Goal: Task Accomplishment & Management: Manage account settings

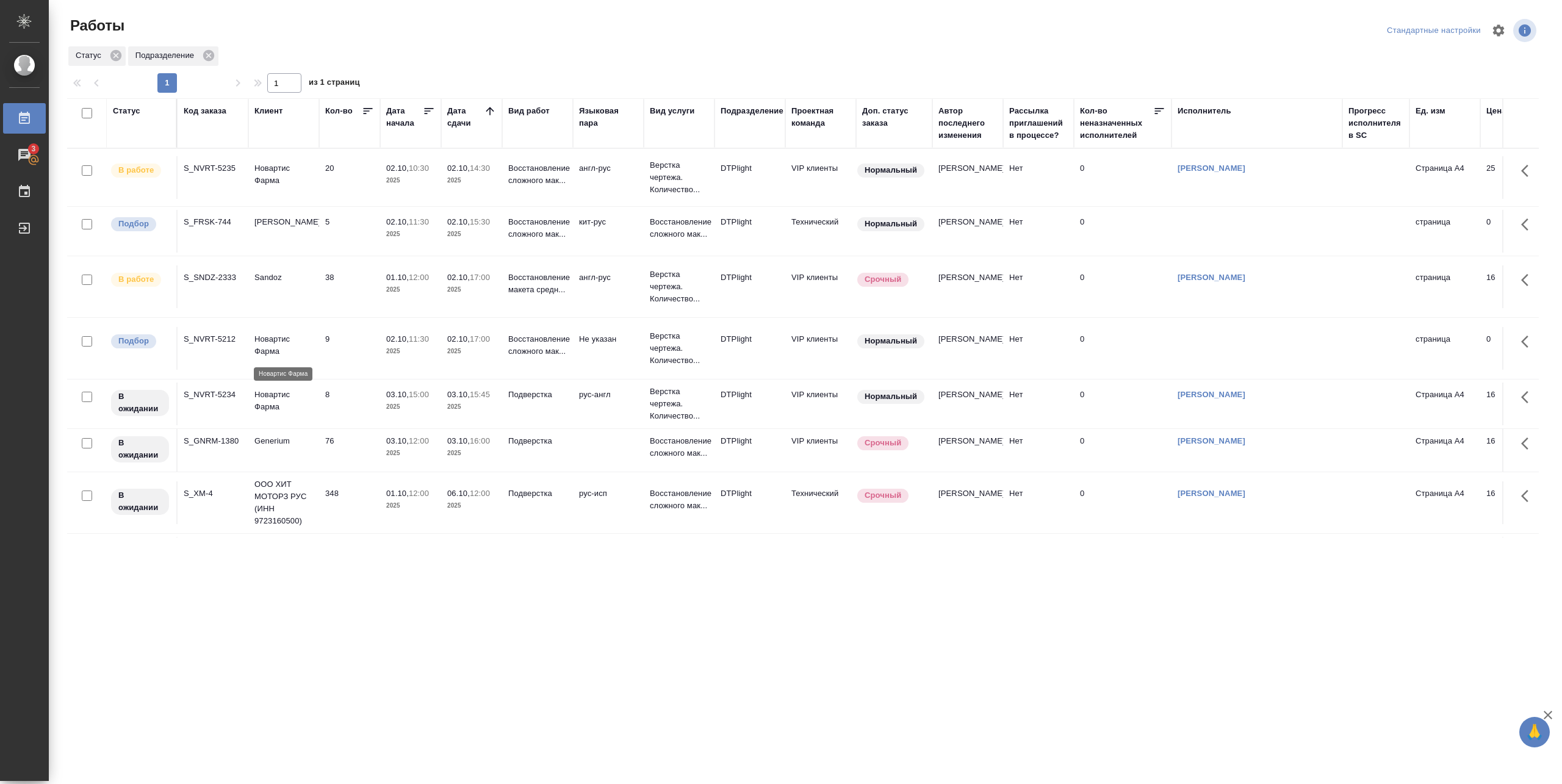
click at [284, 347] on p "Новартис Фарма" at bounding box center [284, 345] width 59 height 24
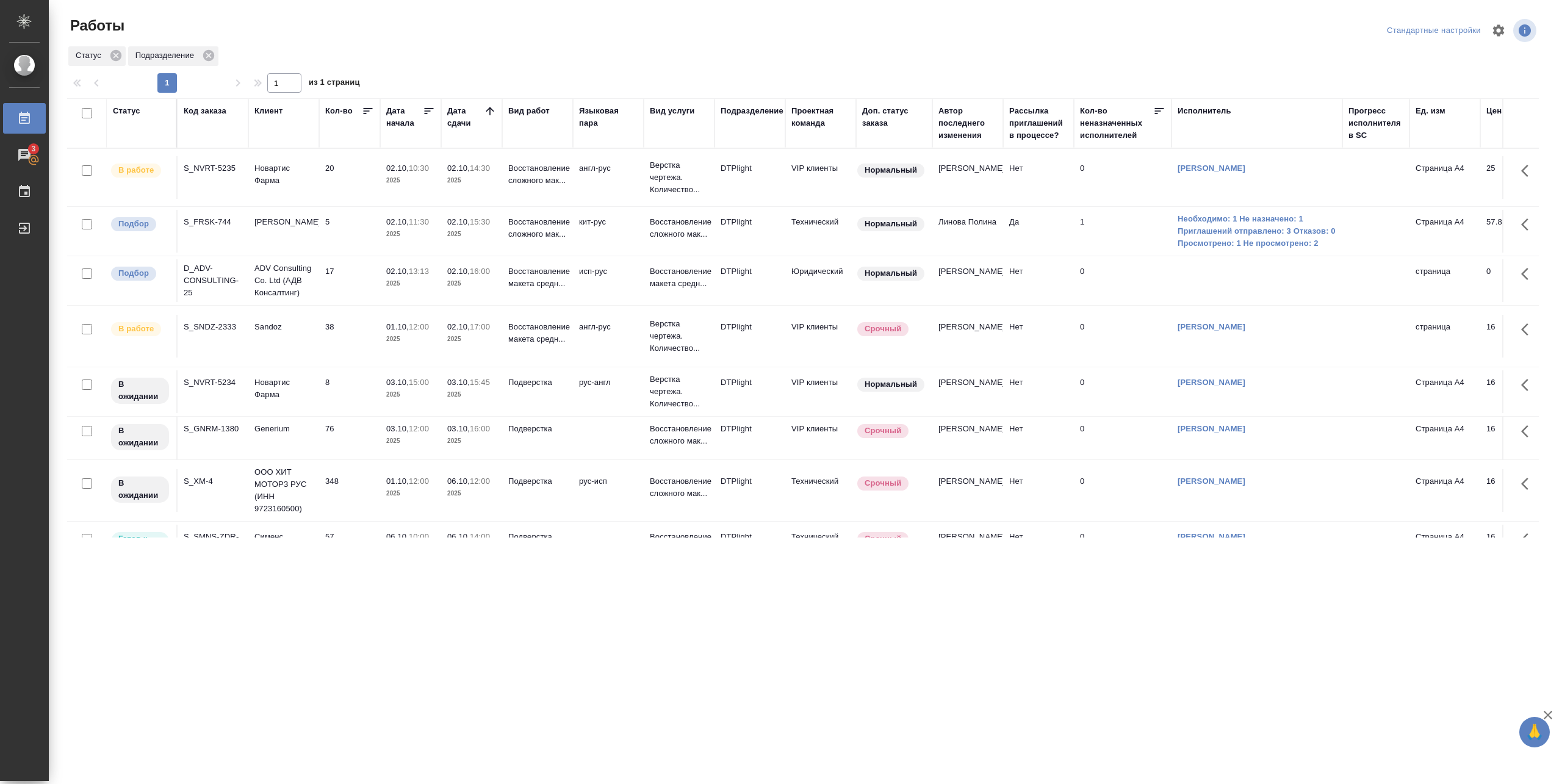
click at [547, 39] on div "Работы" at bounding box center [314, 31] width 494 height 29
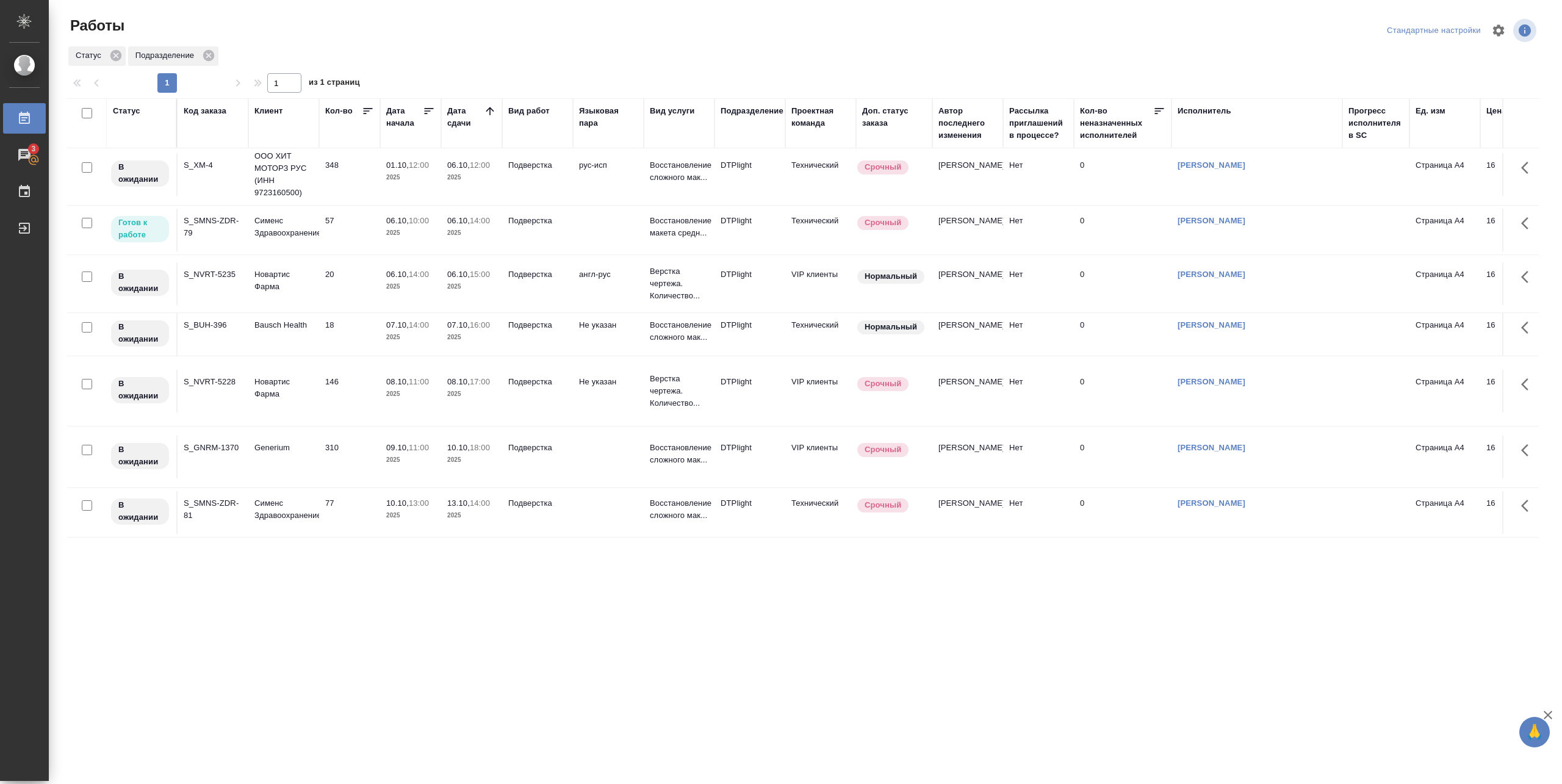
scroll to position [342, 0]
click at [362, 217] on td "57" at bounding box center [349, 230] width 61 height 43
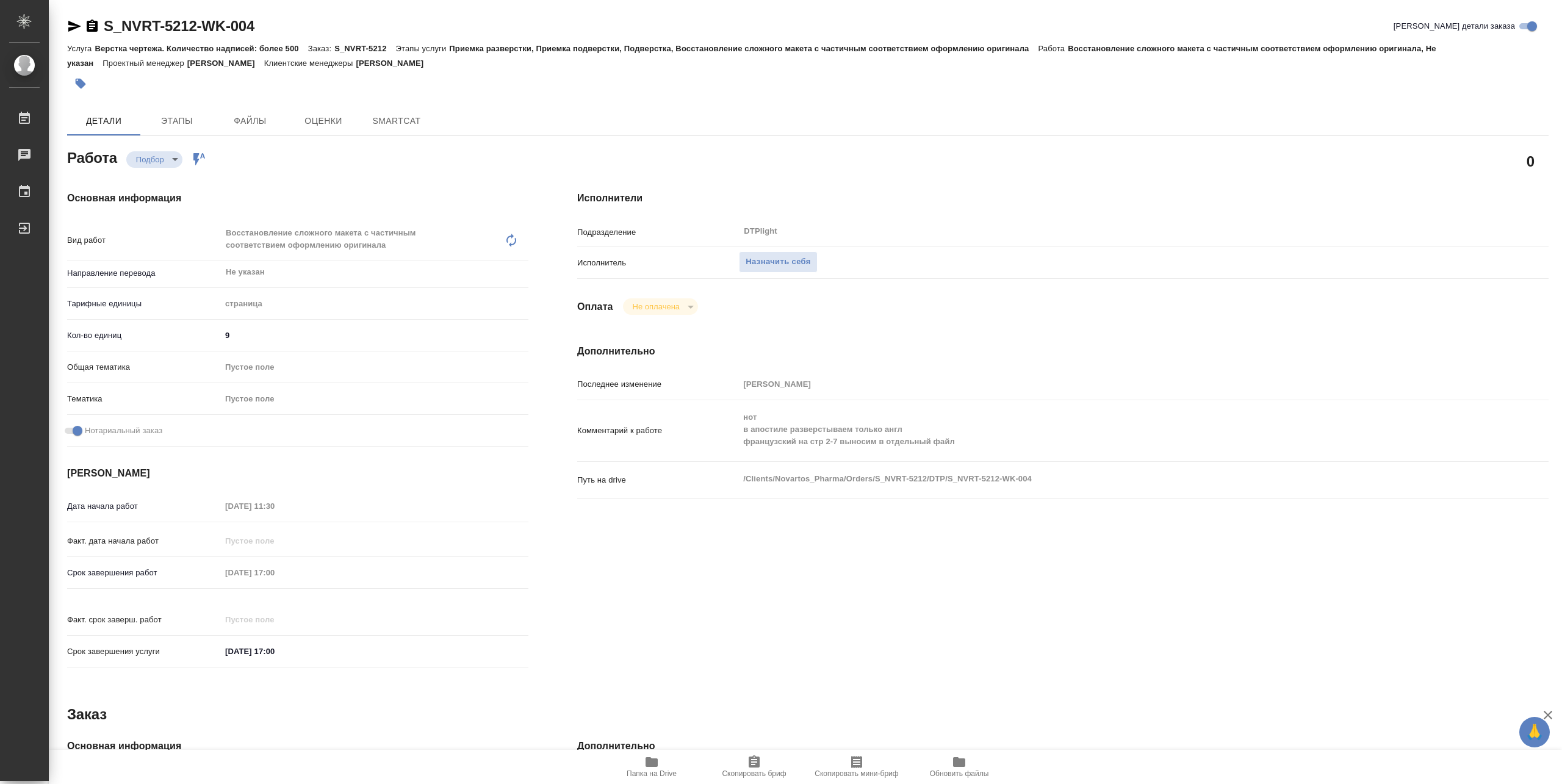
type textarea "x"
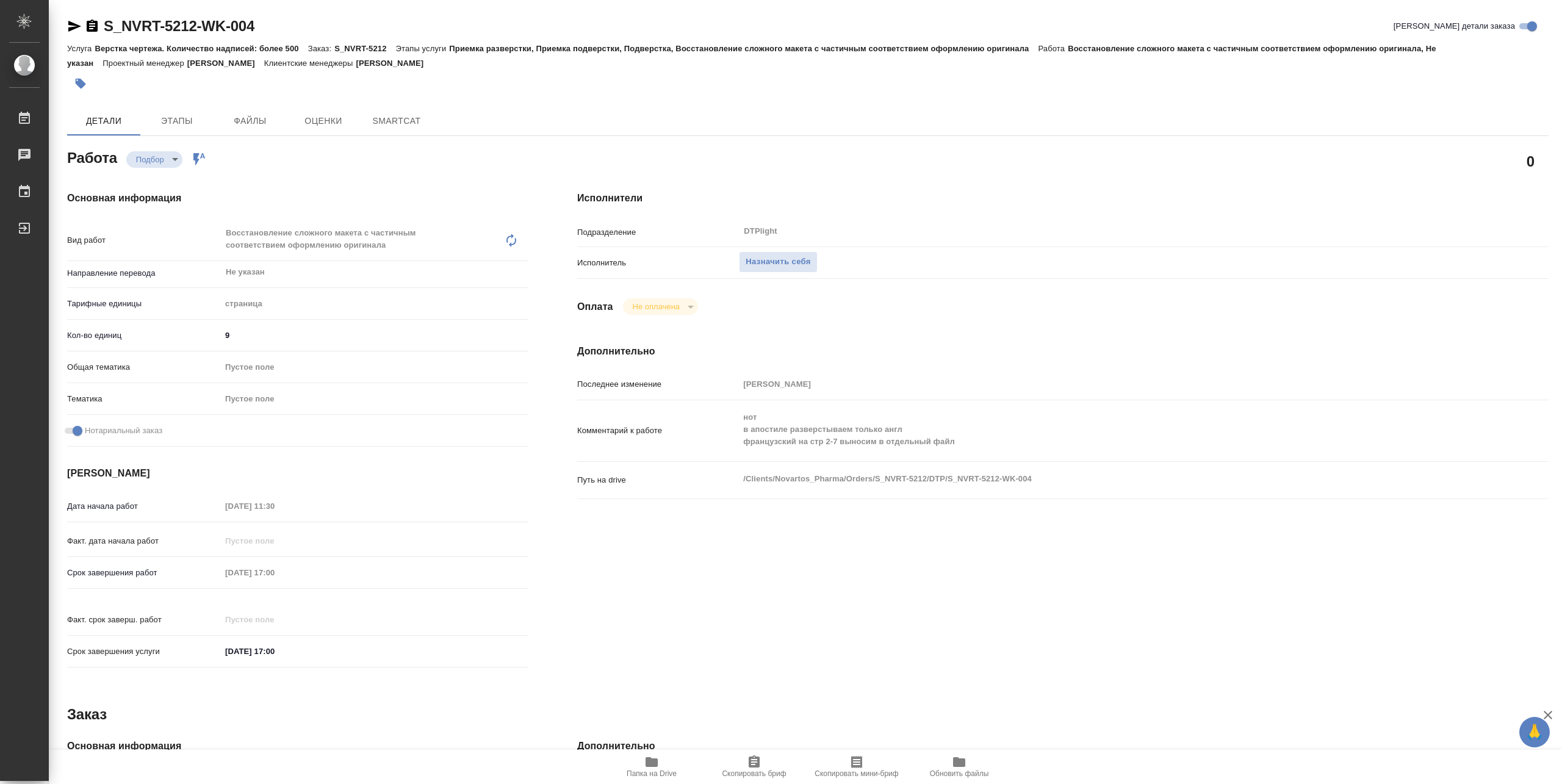
type textarea "x"
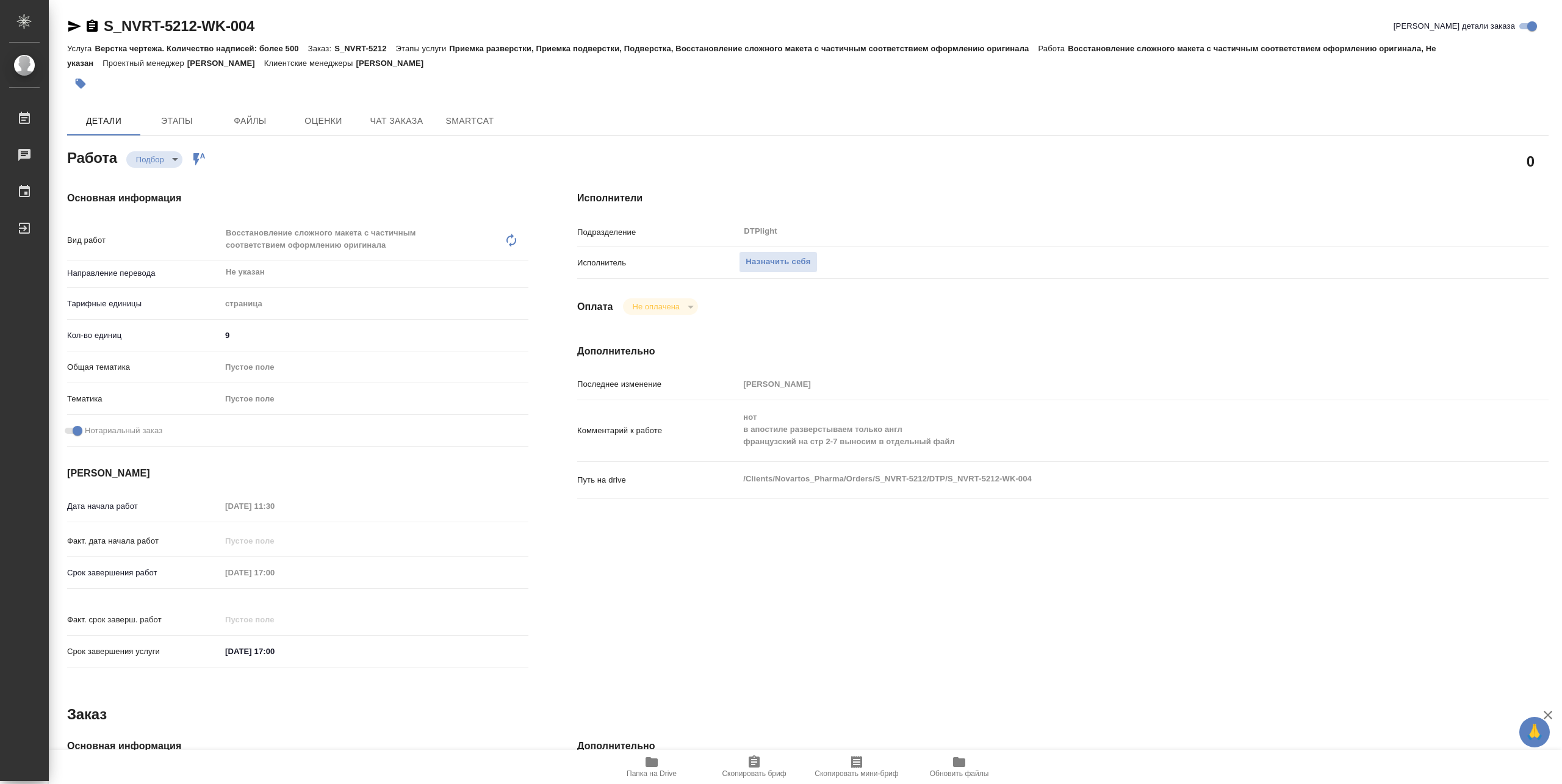
type textarea "x"
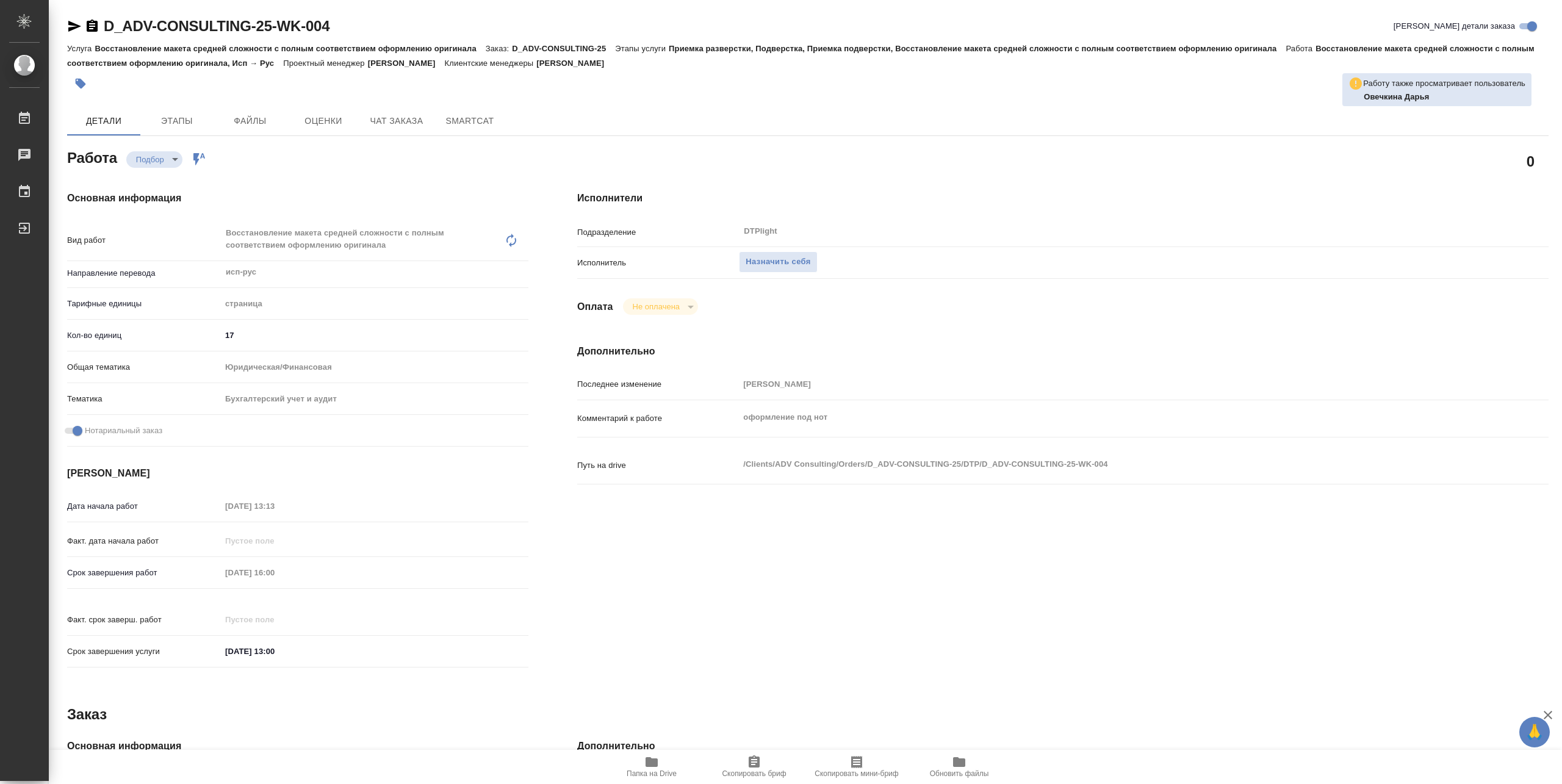
type textarea "x"
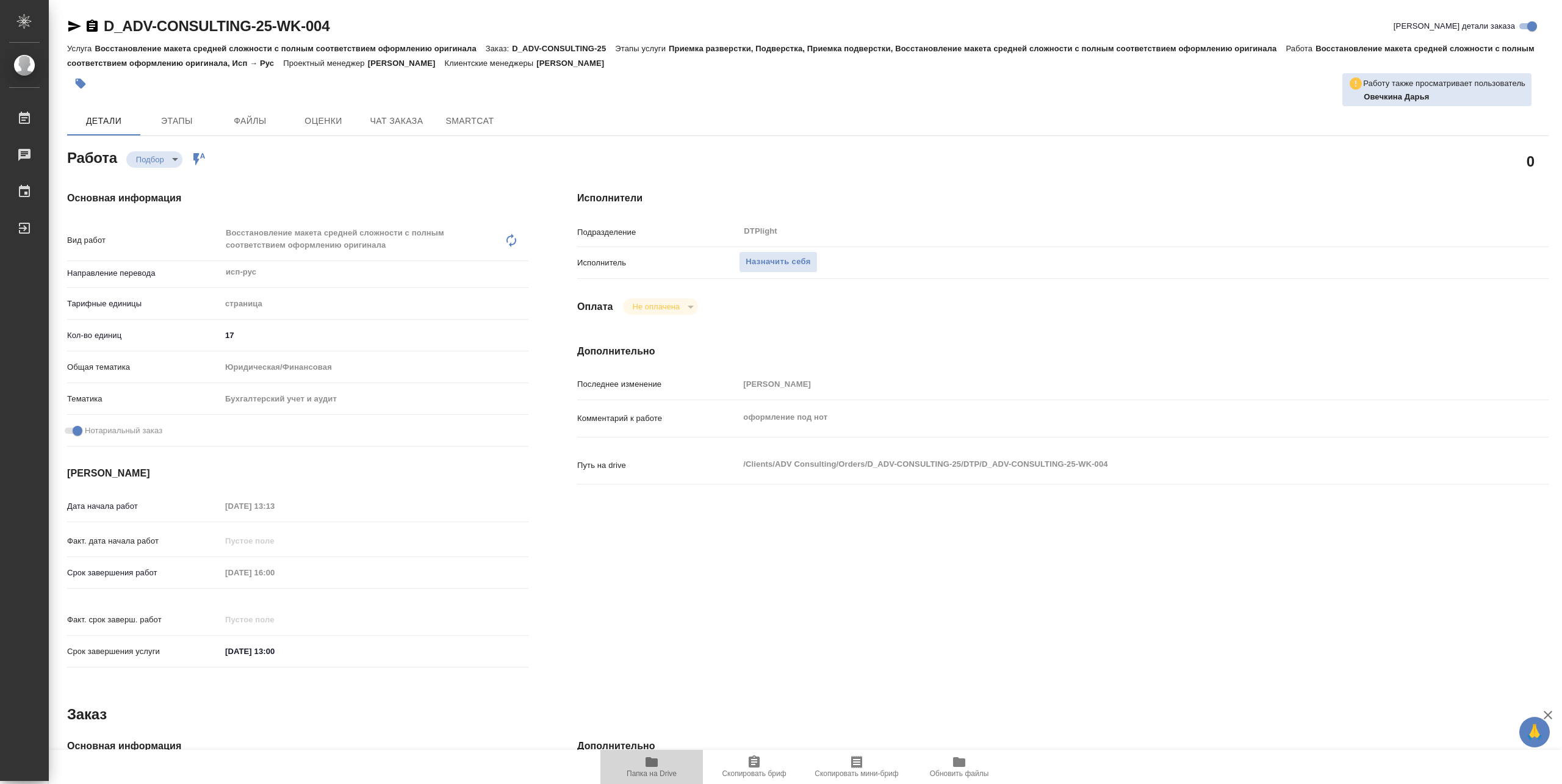
click at [657, 764] on icon "button" at bounding box center [652, 761] width 12 height 10
type textarea "x"
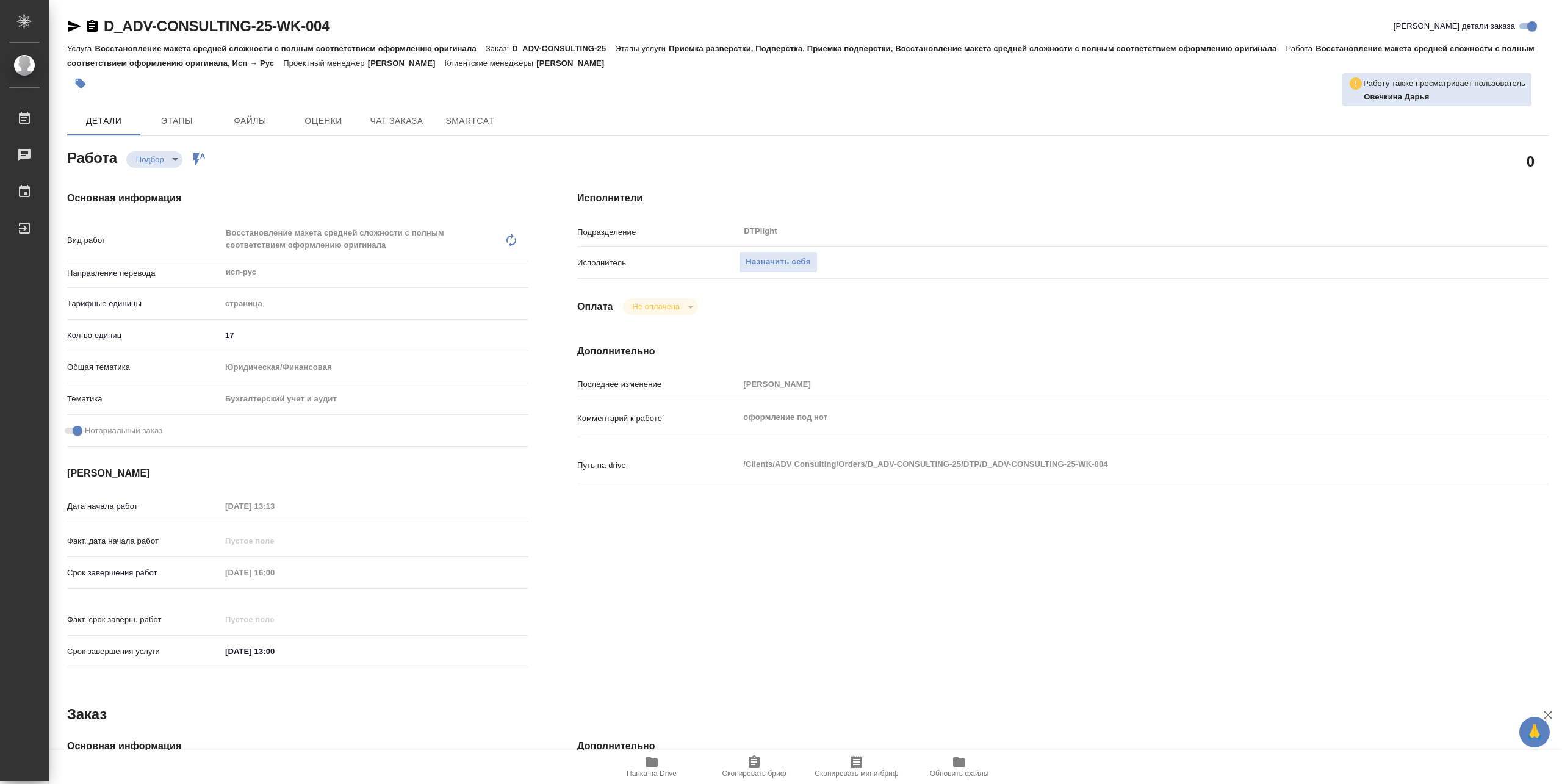
type textarea "x"
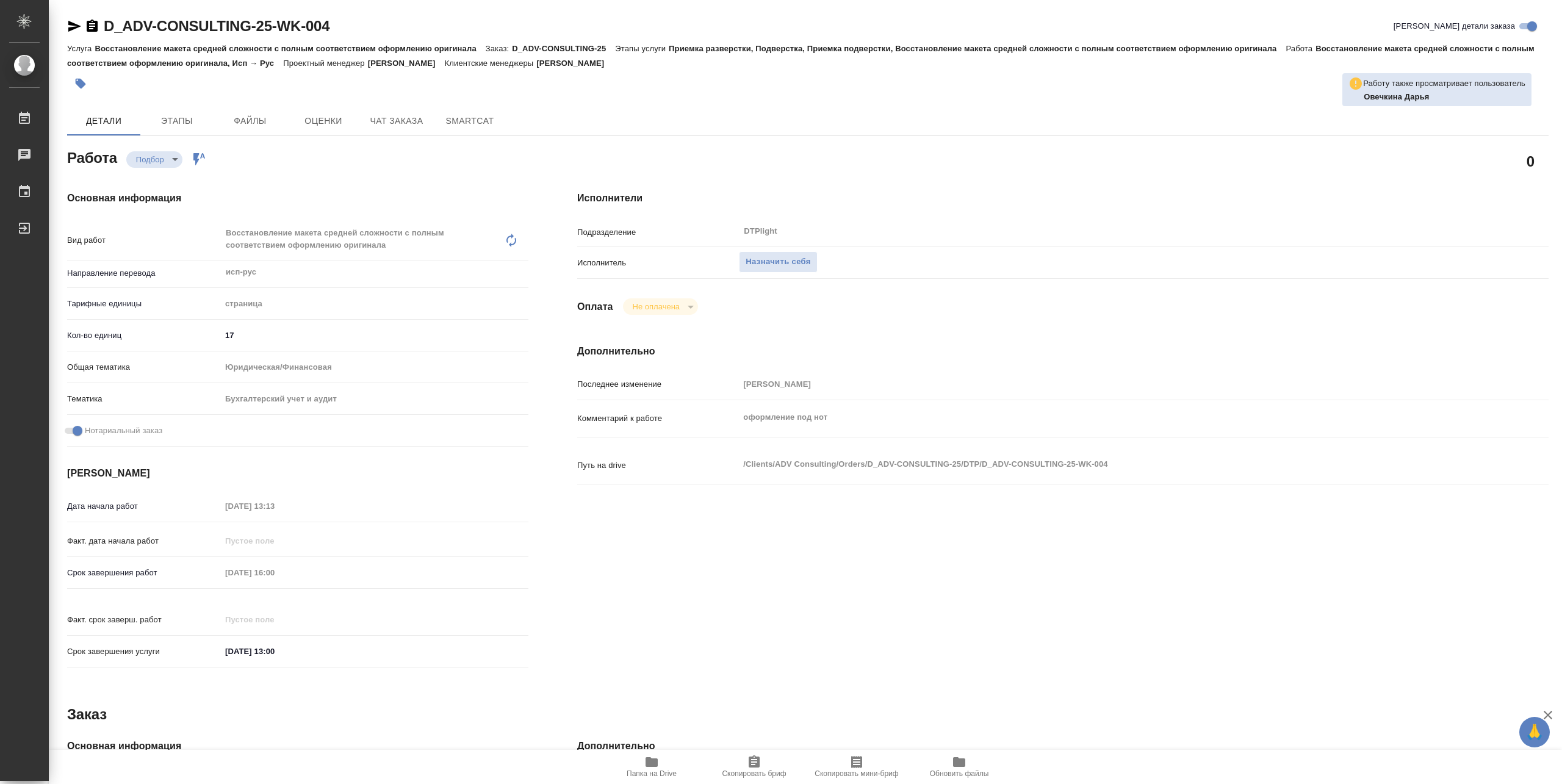
type textarea "x"
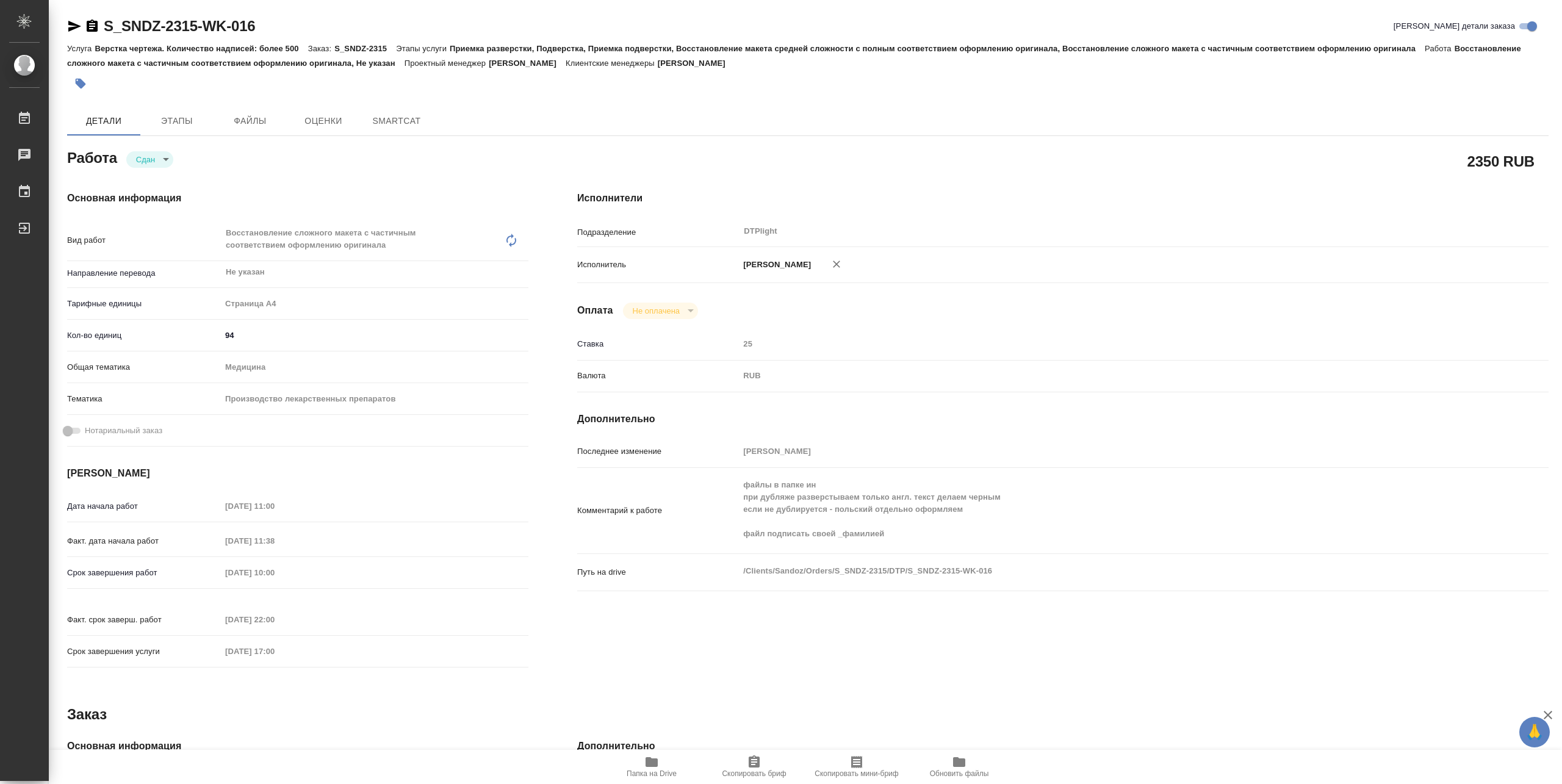
type textarea "x"
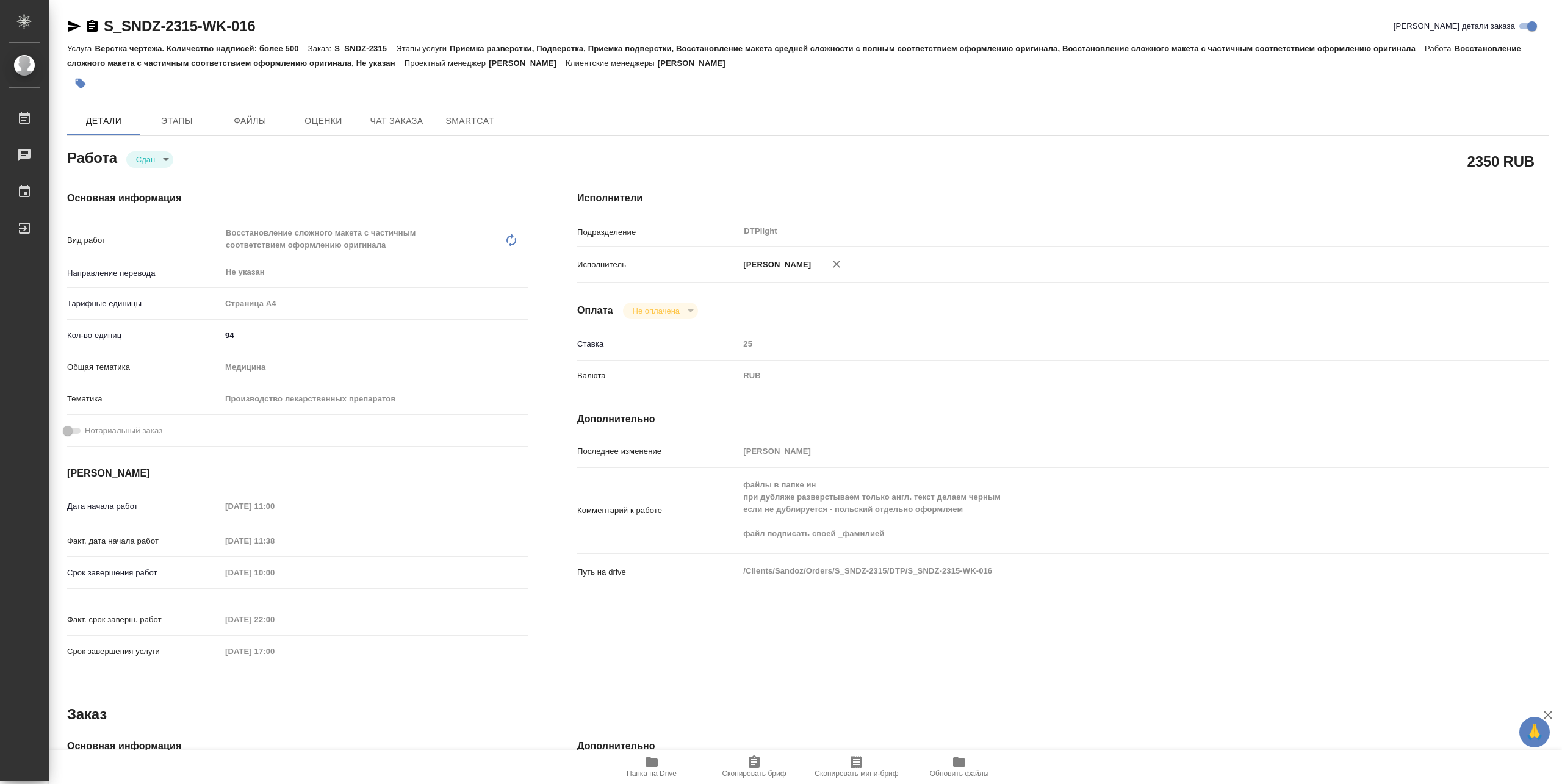
type textarea "x"
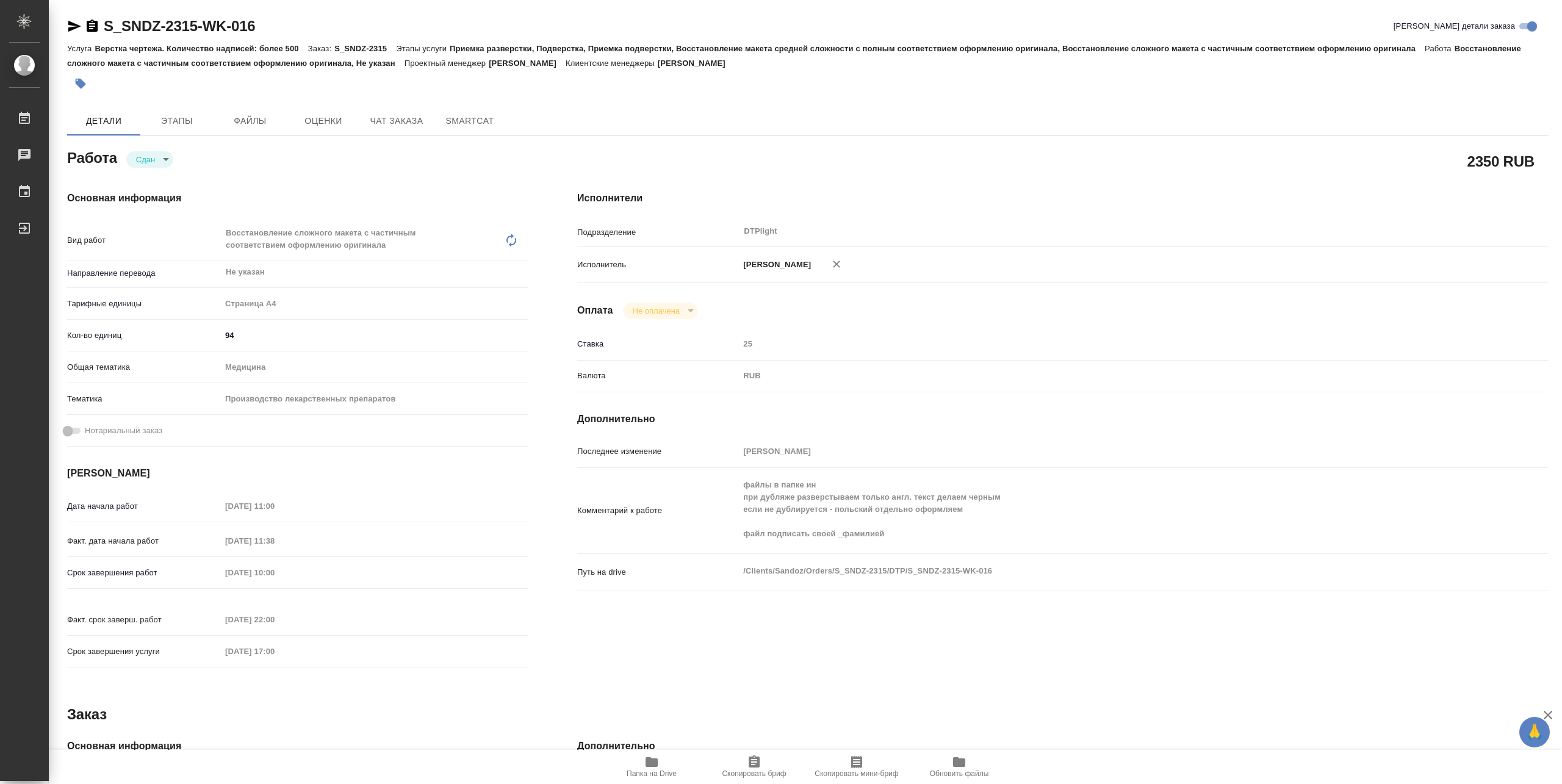
type textarea "x"
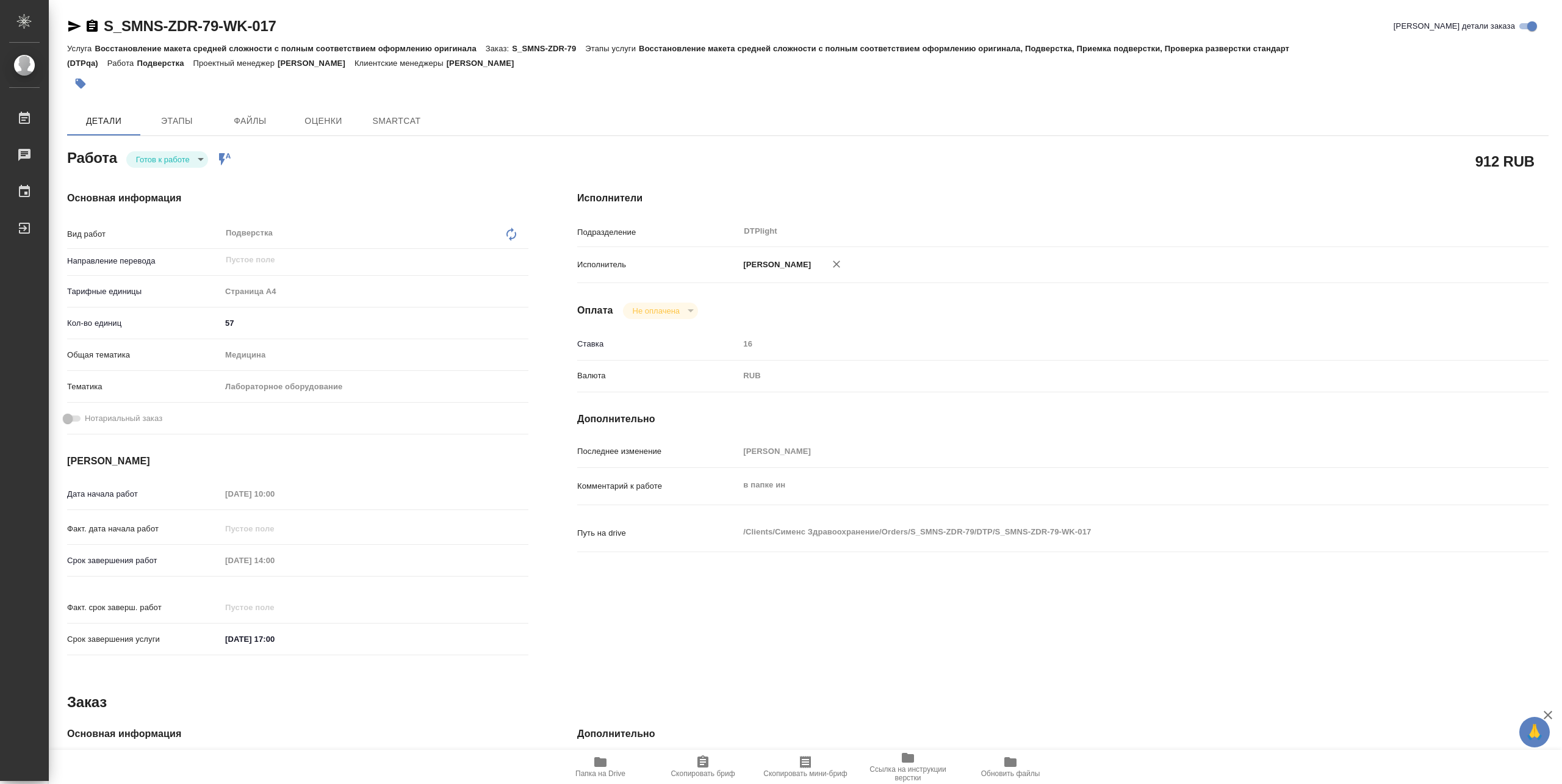
type textarea "x"
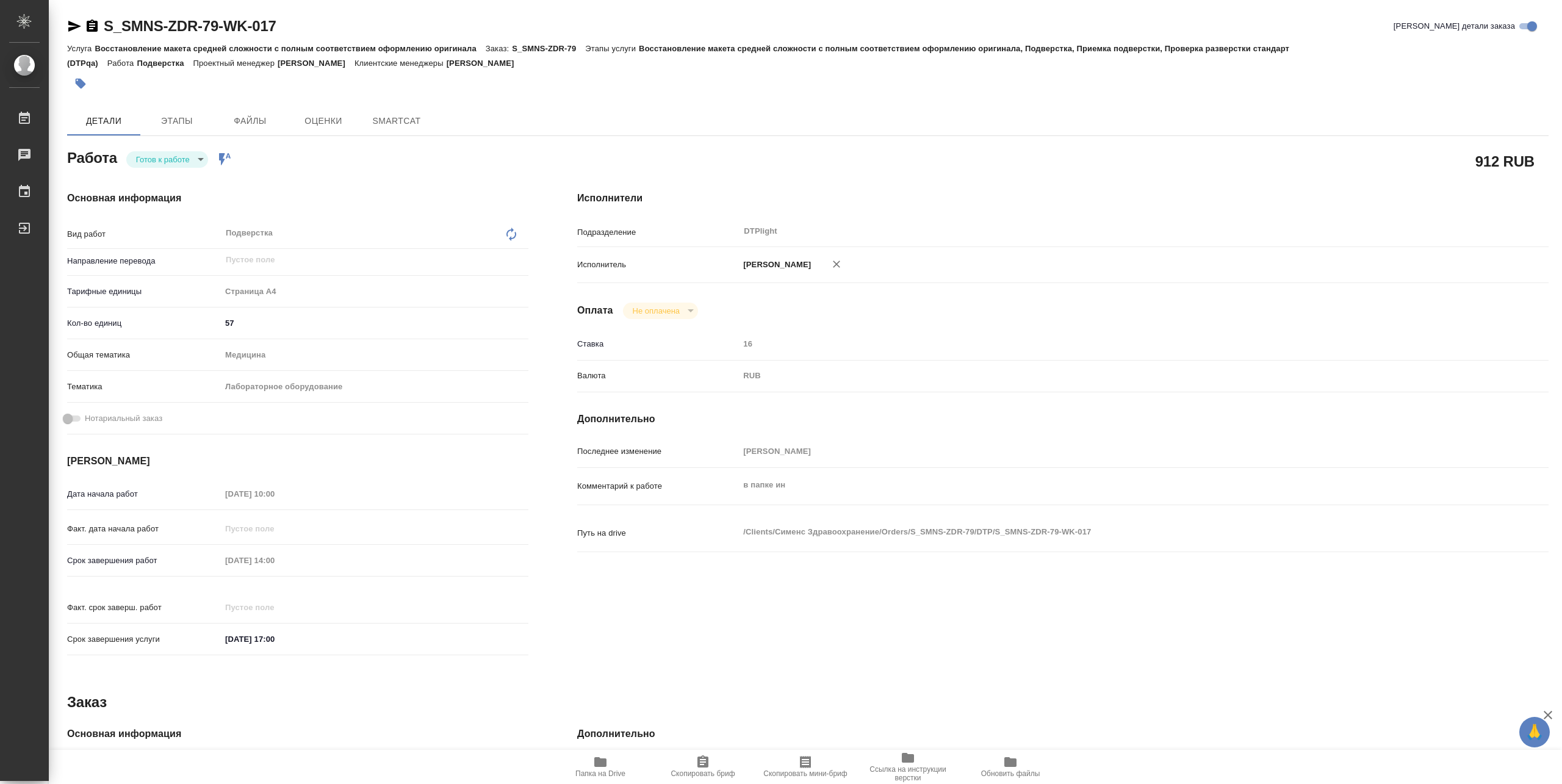
type textarea "x"
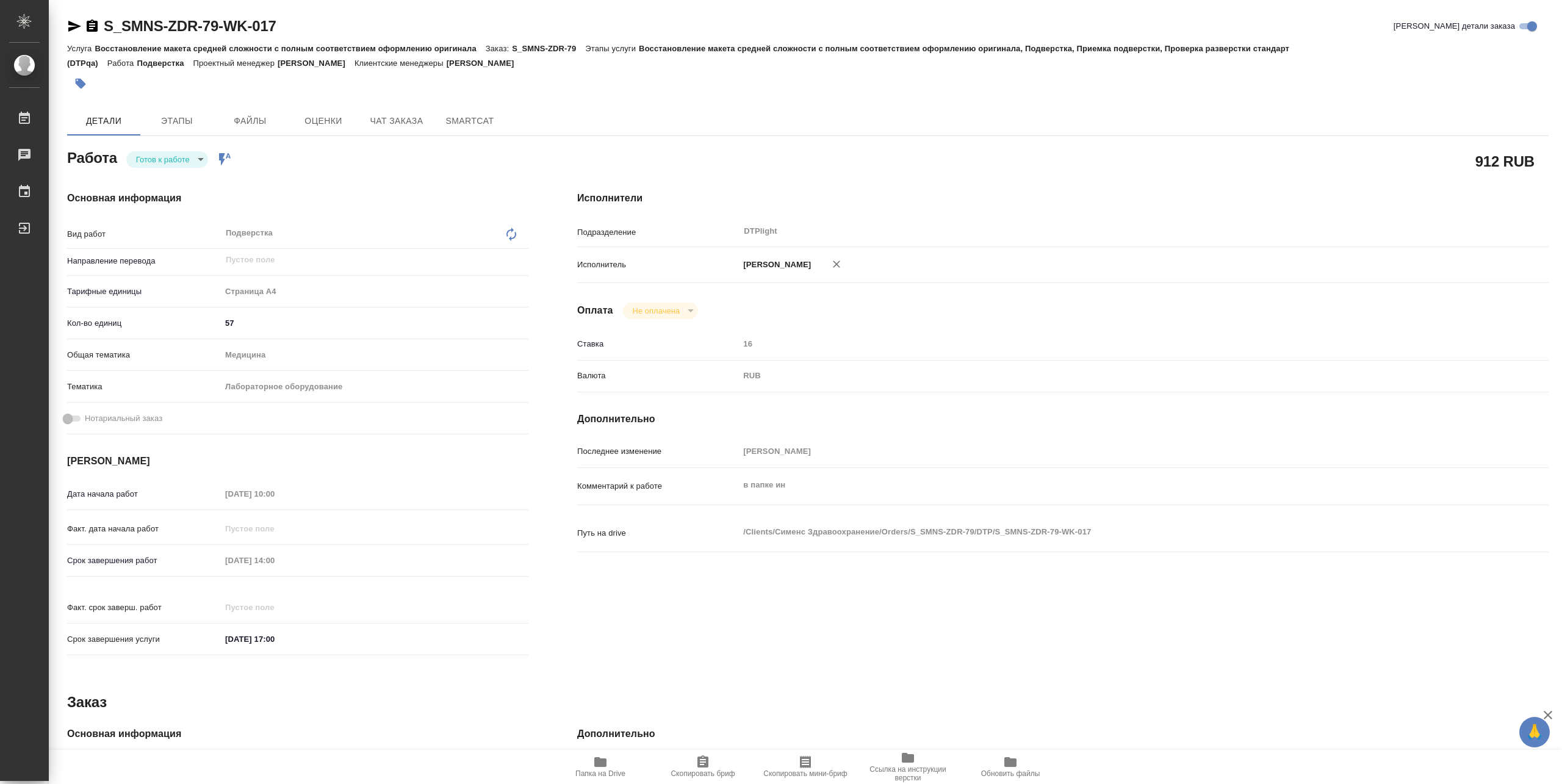
type textarea "x"
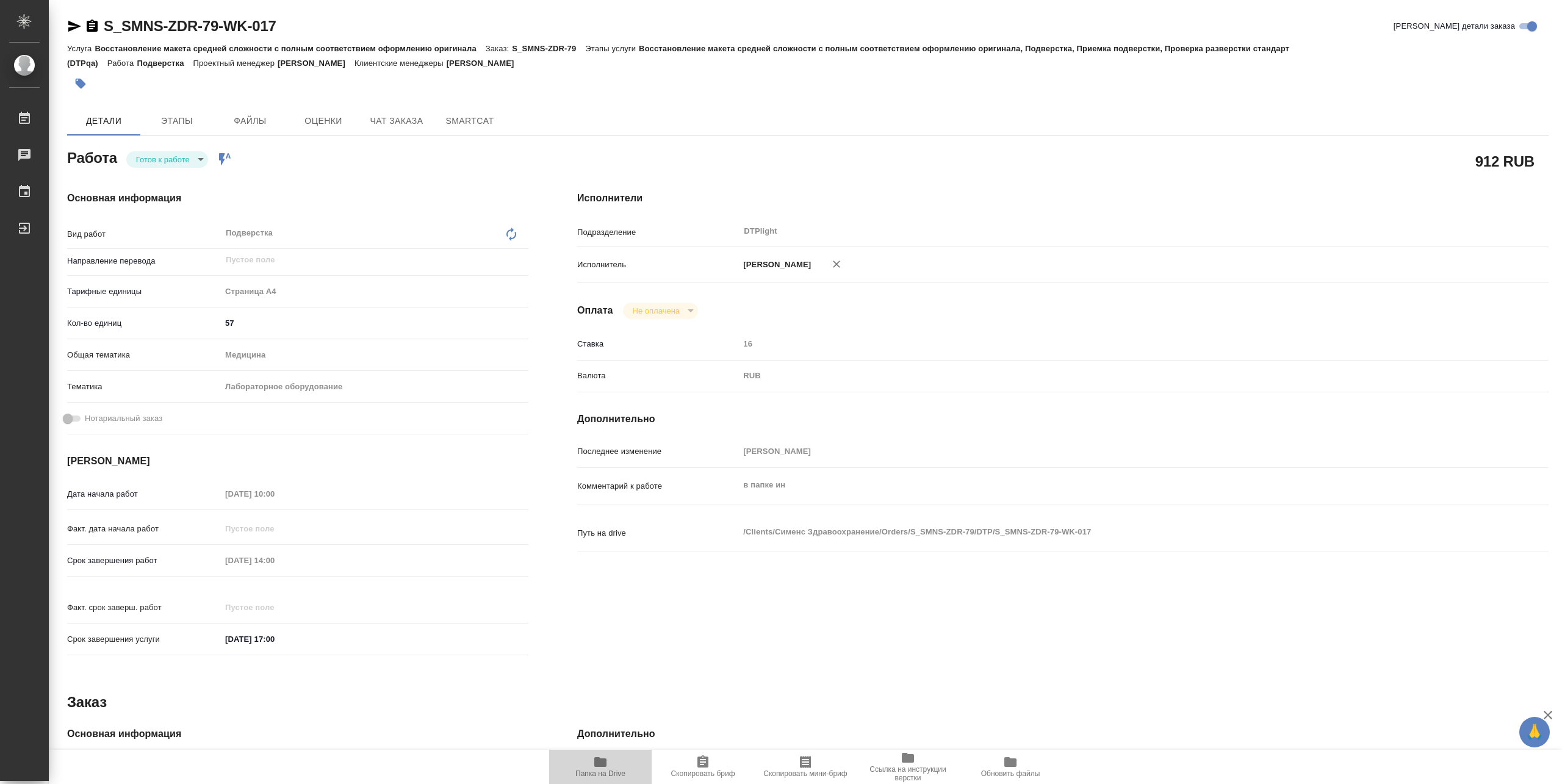
click at [618, 762] on span "Папка на Drive" at bounding box center [600, 766] width 88 height 23
type textarea "x"
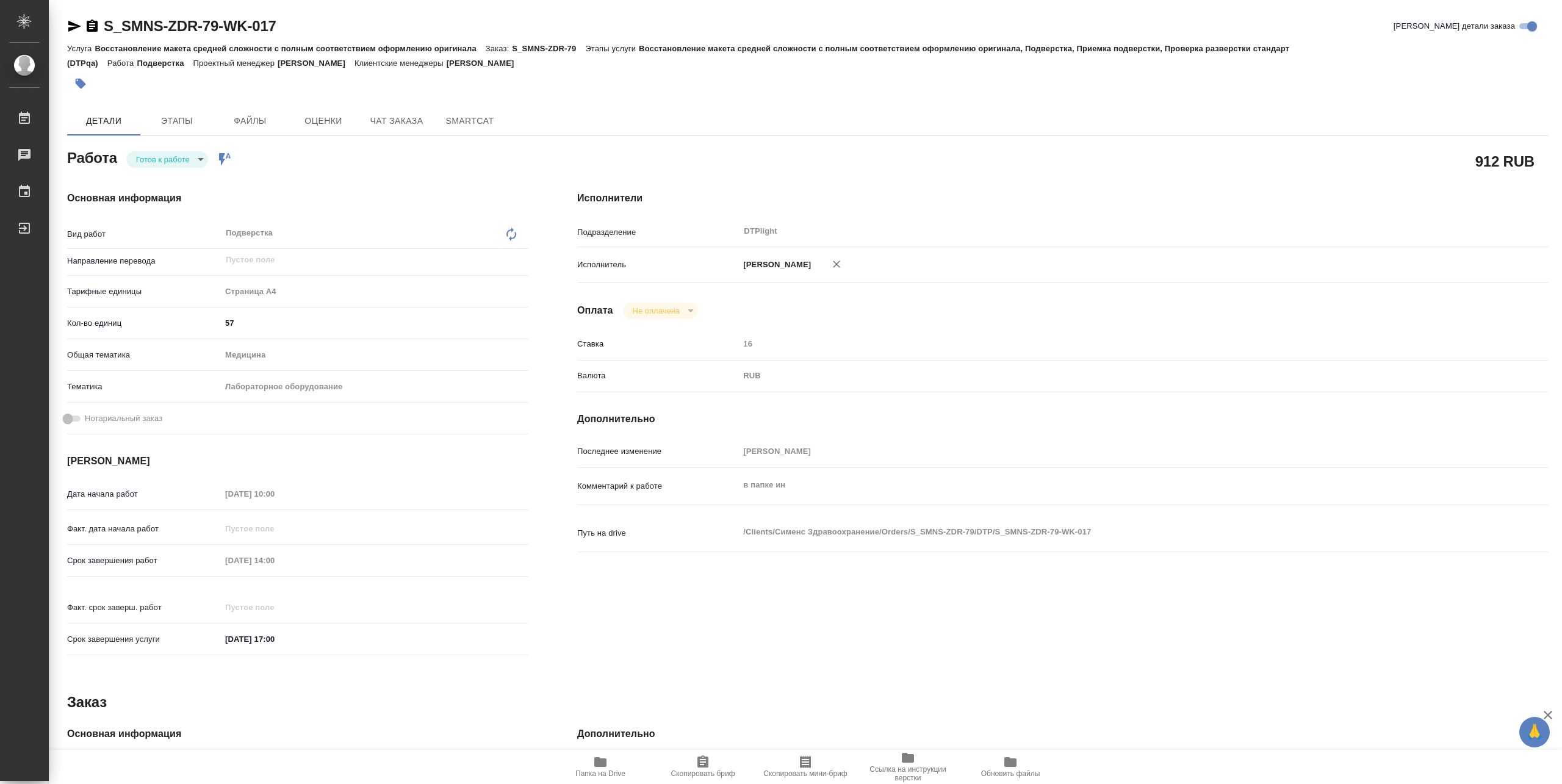
type textarea "x"
drag, startPoint x: 102, startPoint y: 35, endPoint x: 321, endPoint y: 31, distance: 219.0
click at [321, 31] on div "S_SMNS-ZDR-79-WK-017 [PERSON_NAME] детали заказа" at bounding box center [808, 26] width 1482 height 19
copy link "S_SMNS-ZDR-79-WK-017"
click at [402, 128] on span "Чат заказа" at bounding box center [397, 121] width 59 height 15
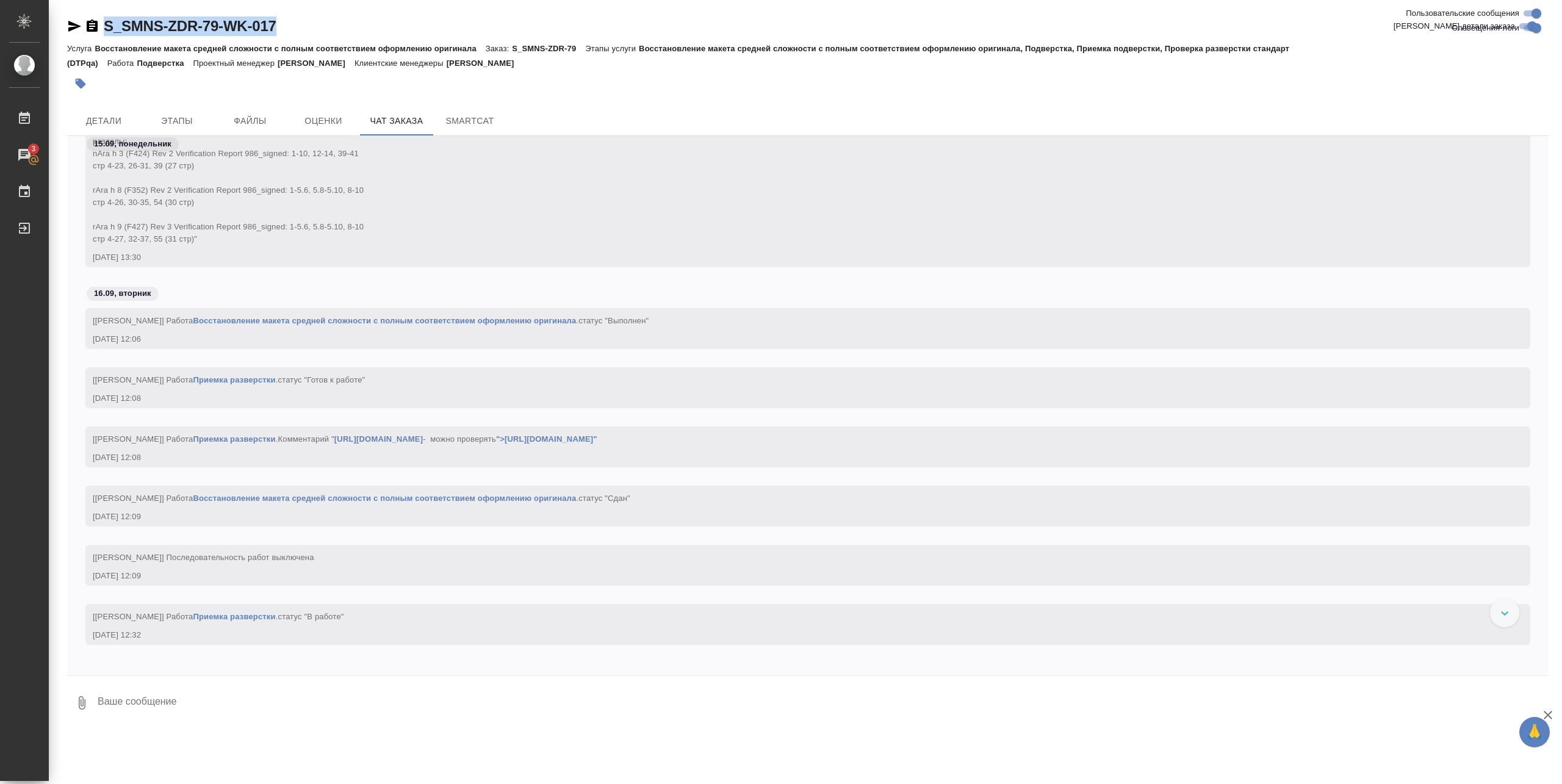
scroll to position [16752, 0]
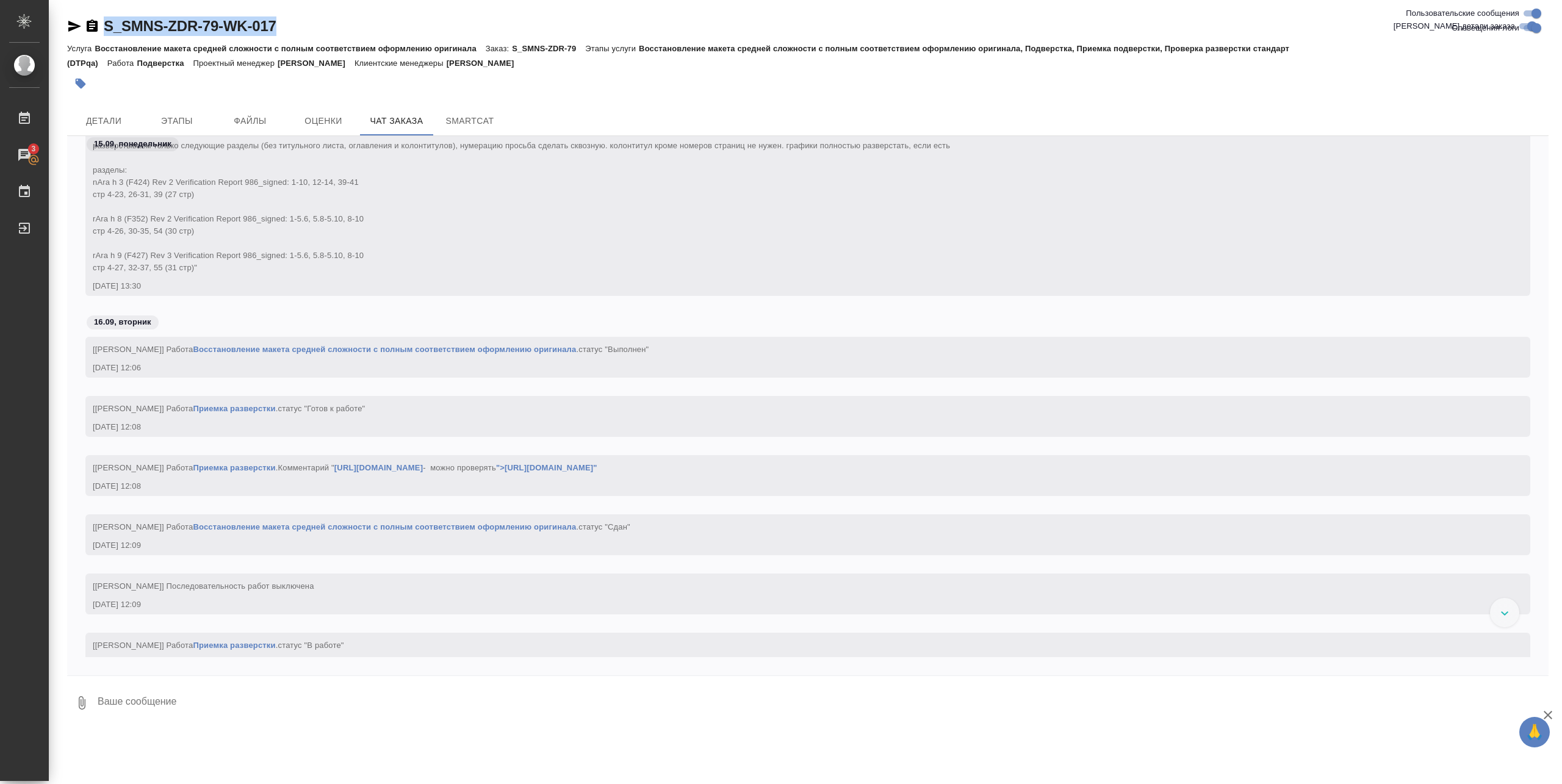
click at [494, 349] on link "Восстановление макета средней сложности с полным соответствием оформлению ориги…" at bounding box center [384, 349] width 383 height 9
click at [114, 127] on span "Детали" at bounding box center [104, 121] width 59 height 15
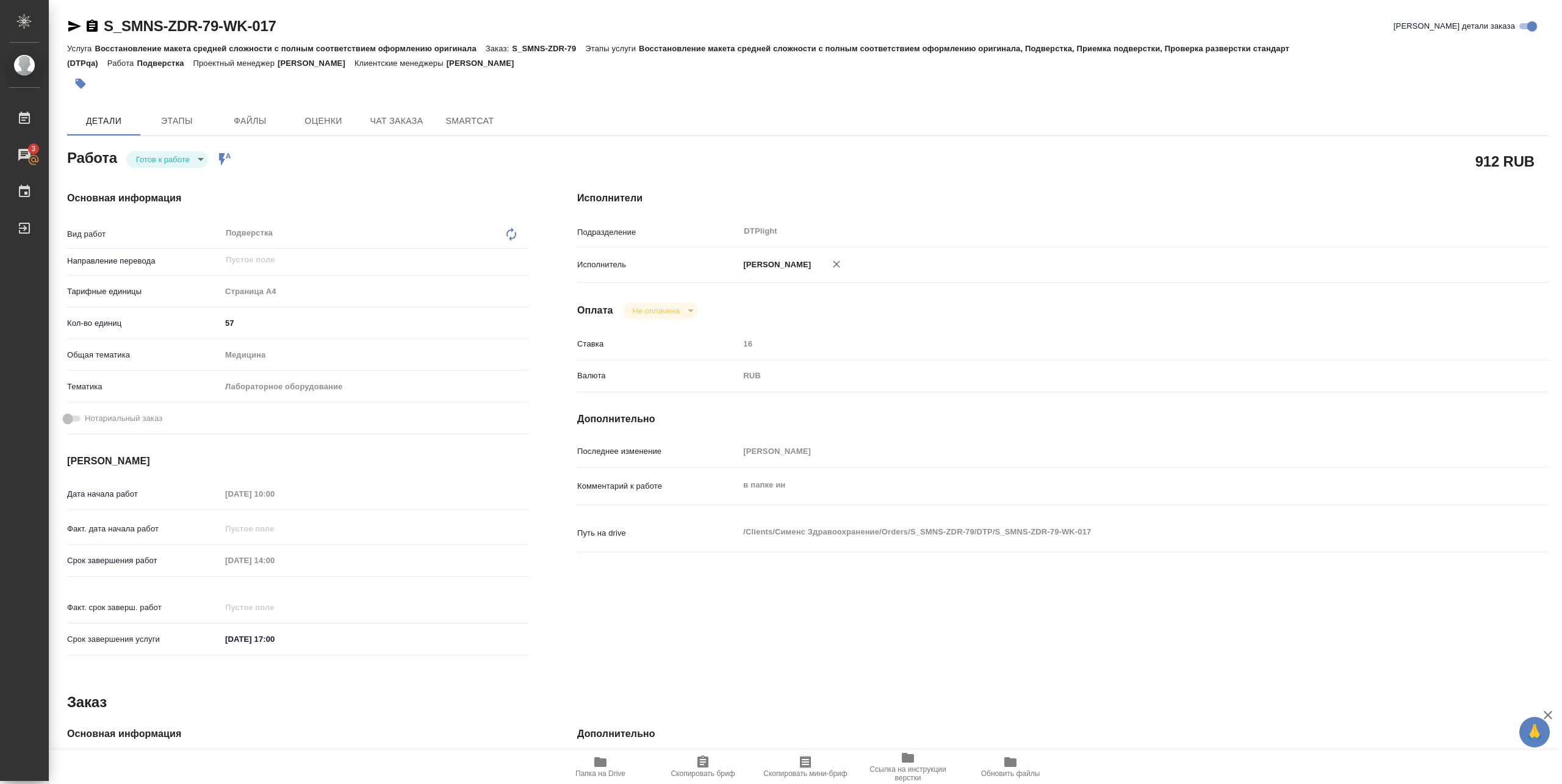
type textarea "x"
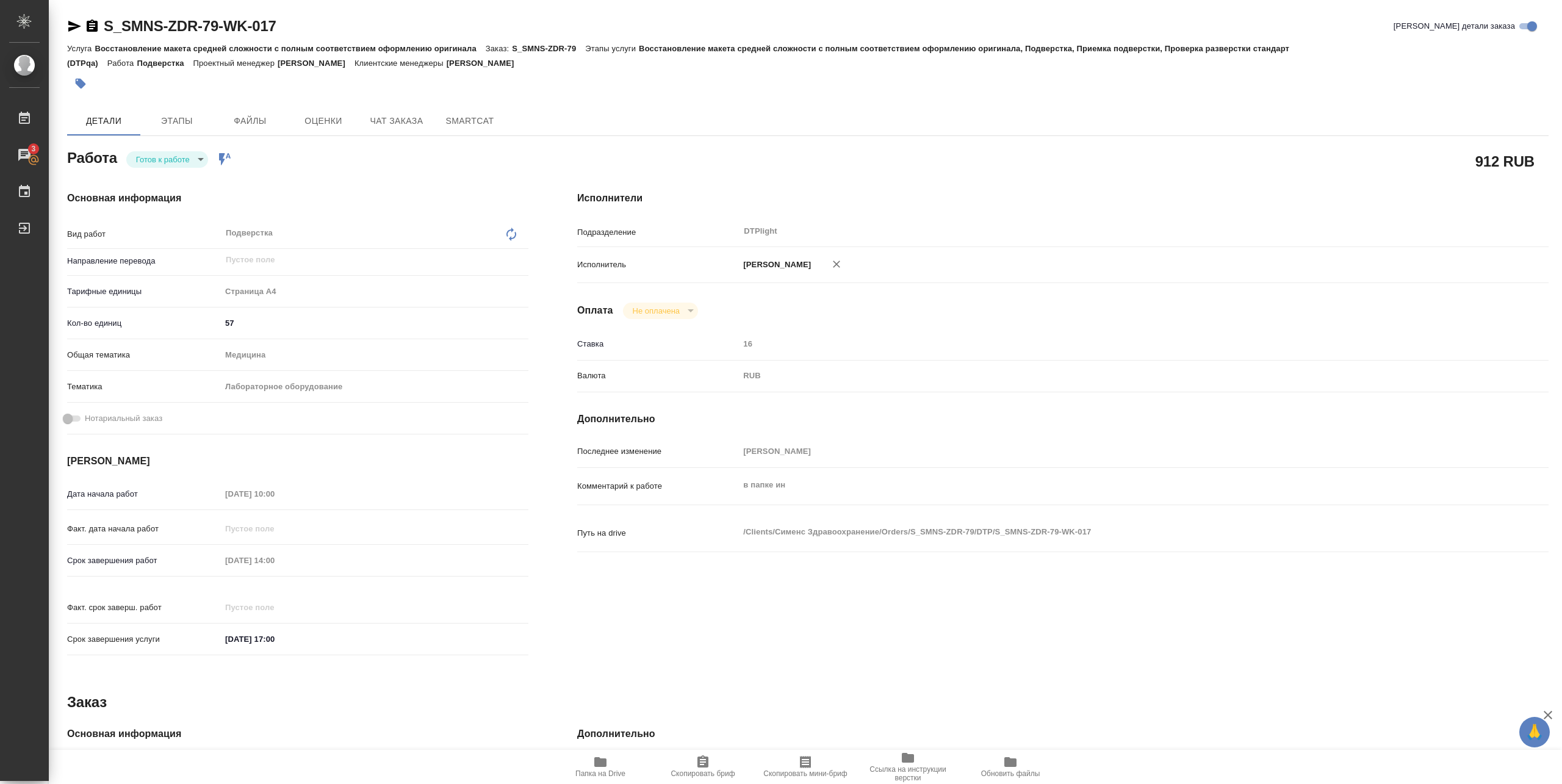
type textarea "x"
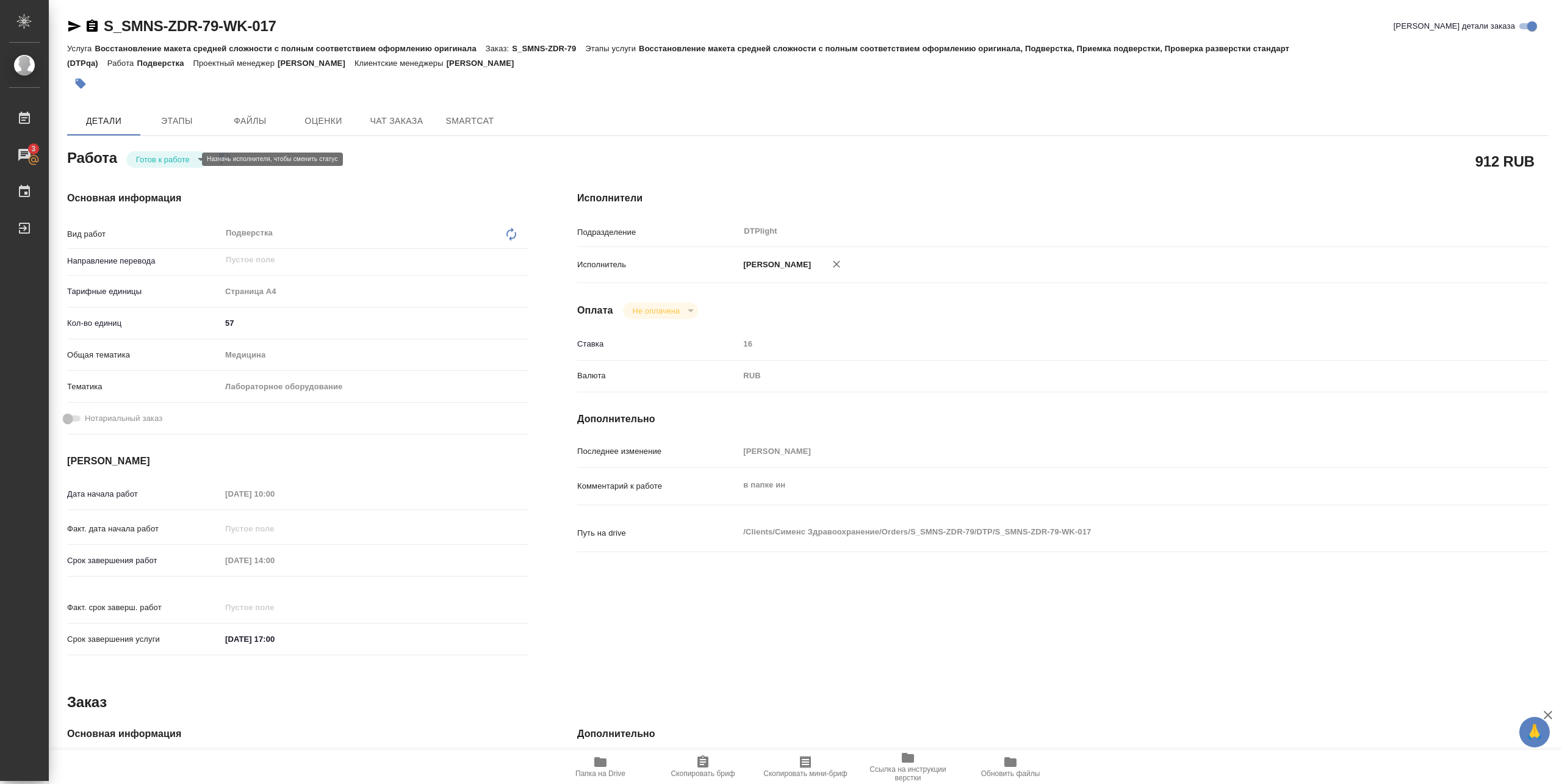
type textarea "x"
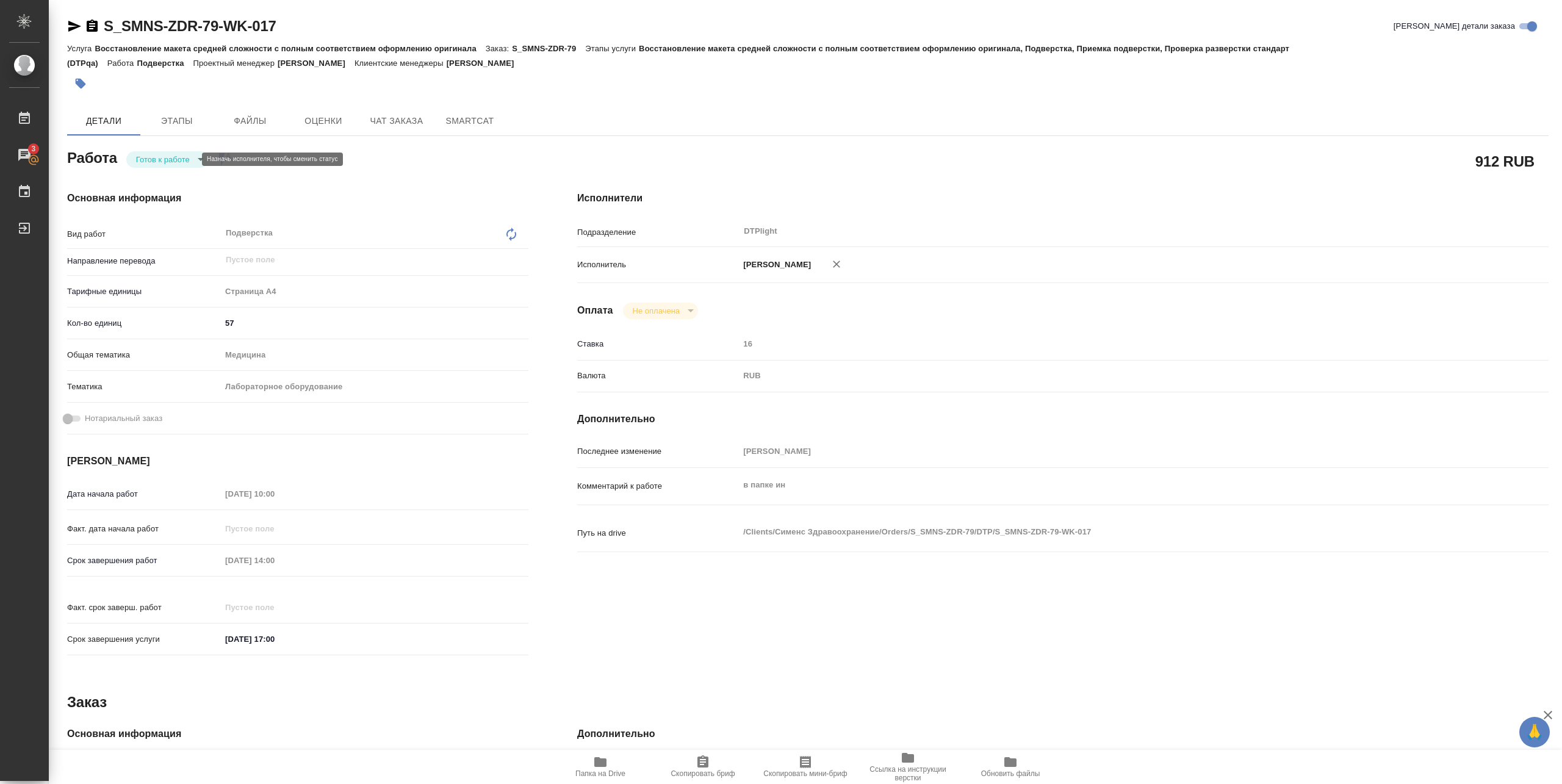
click at [191, 160] on body "🙏 .cls-1 fill:#fff; AWATERA [PERSON_NAME] 3 Чаты График Выйти S_SMNS-ZDR-79-WK-…" at bounding box center [781, 392] width 1562 height 784
click at [184, 162] on li "В работе" at bounding box center [167, 159] width 82 height 21
type textarea "x"
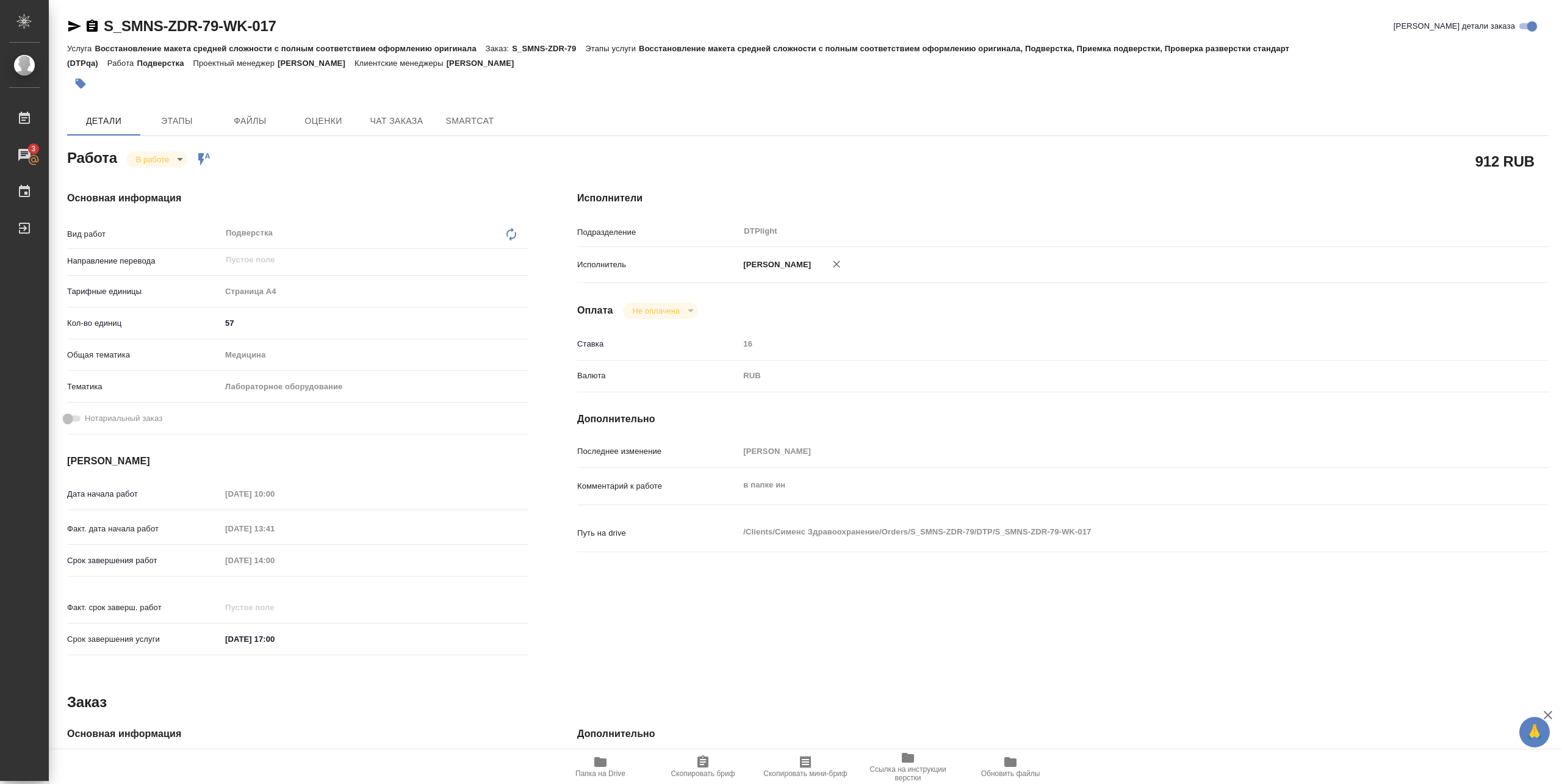
type textarea "x"
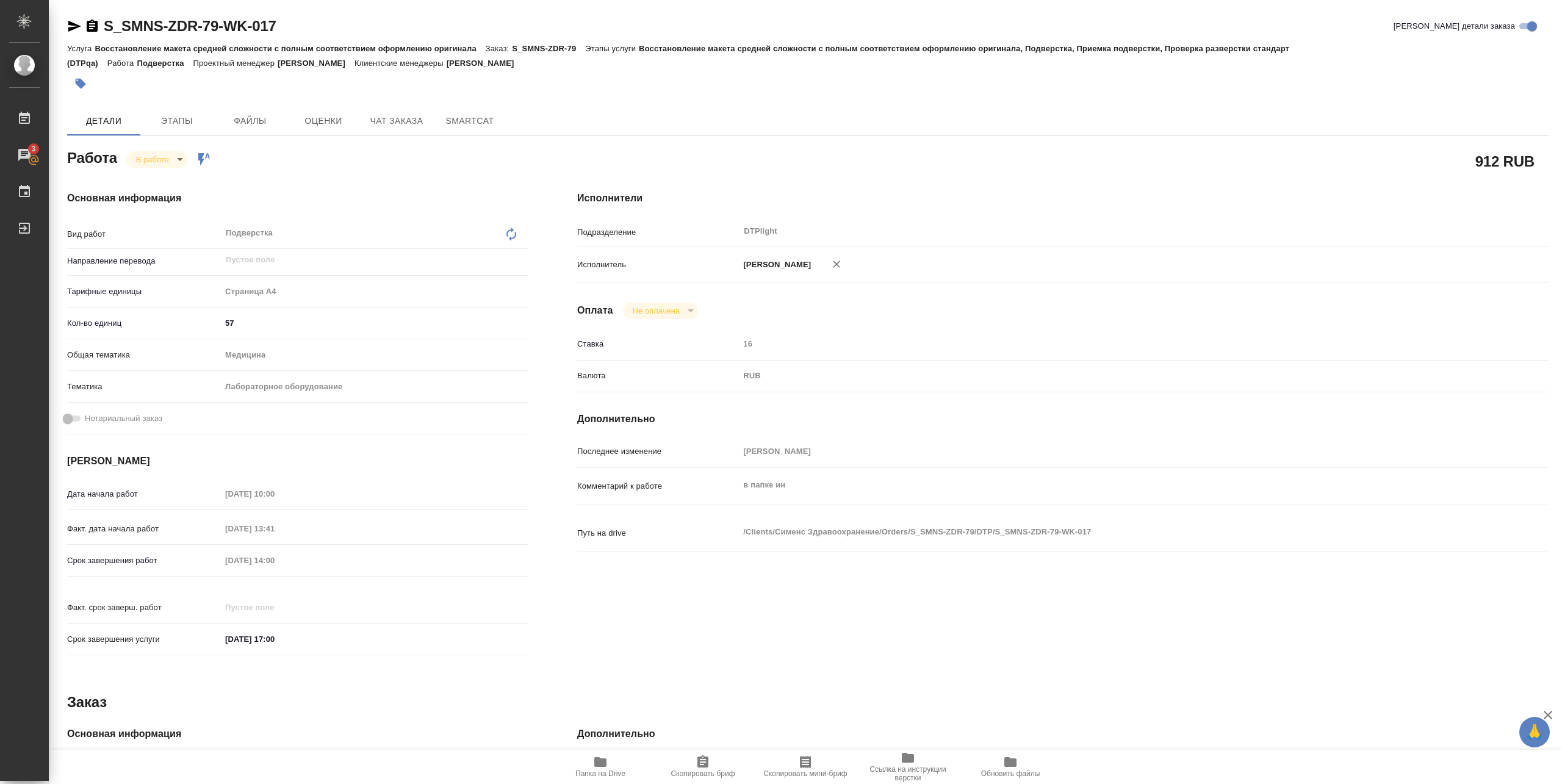
type textarea "x"
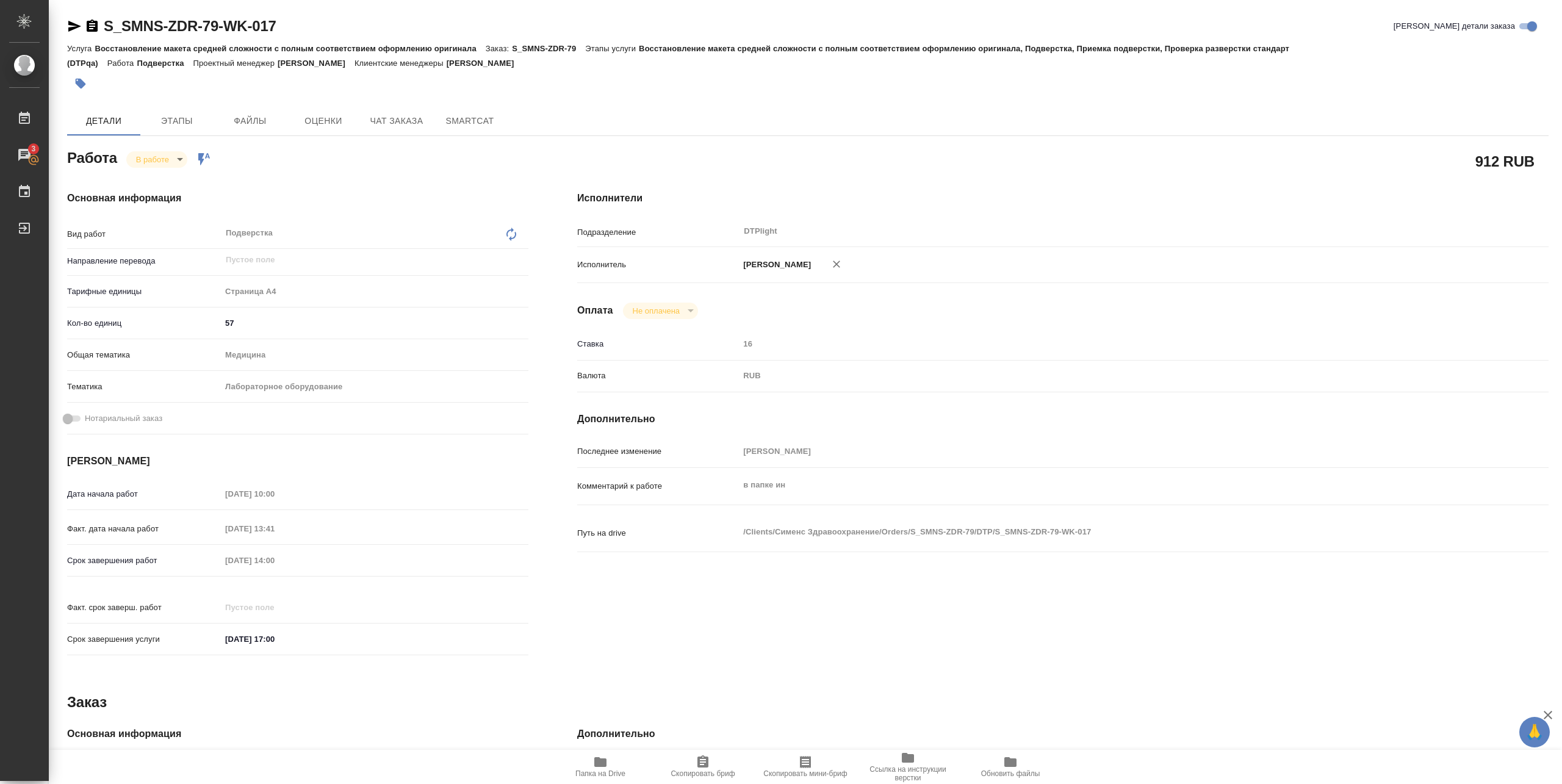
type textarea "x"
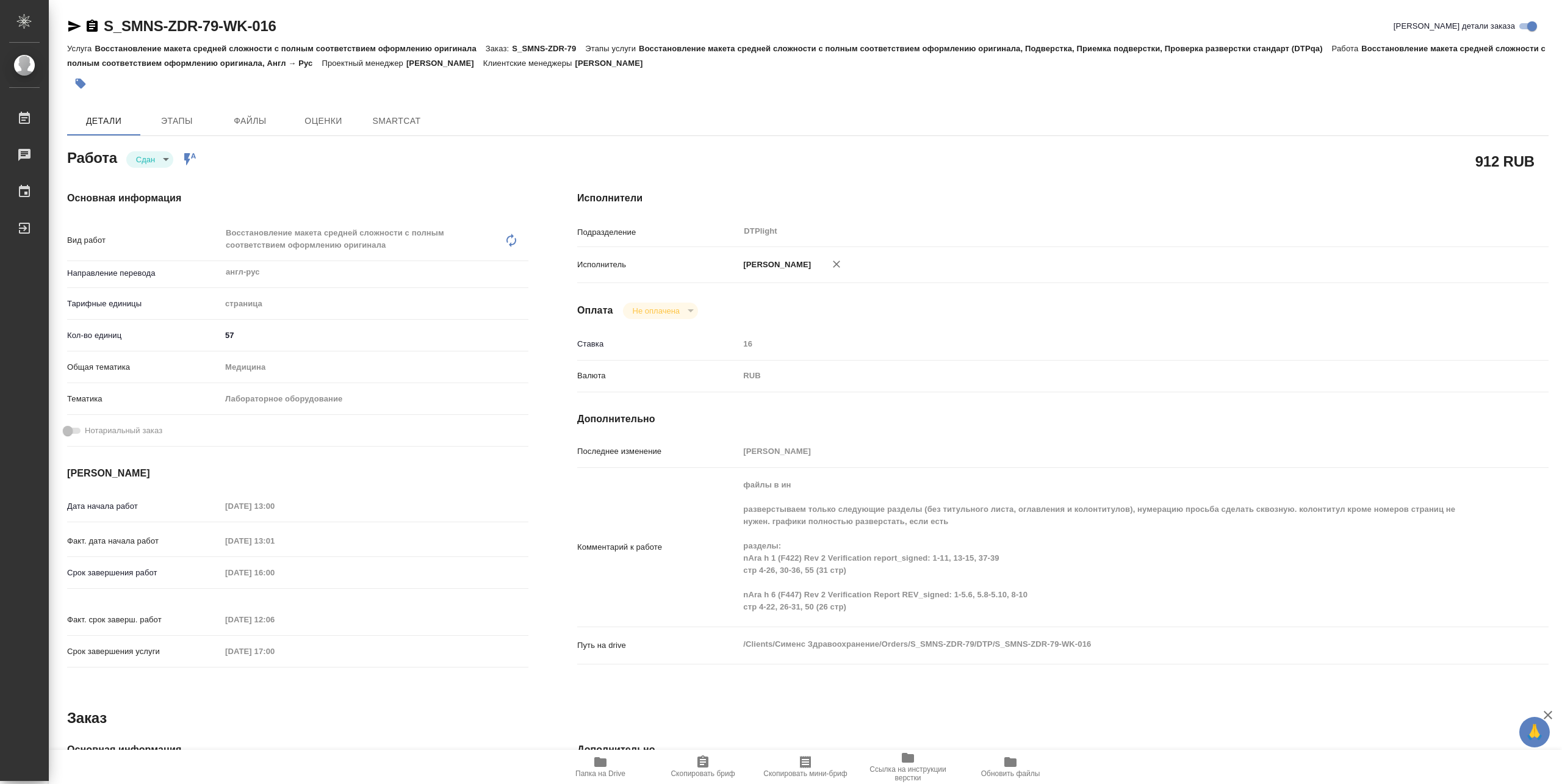
type textarea "x"
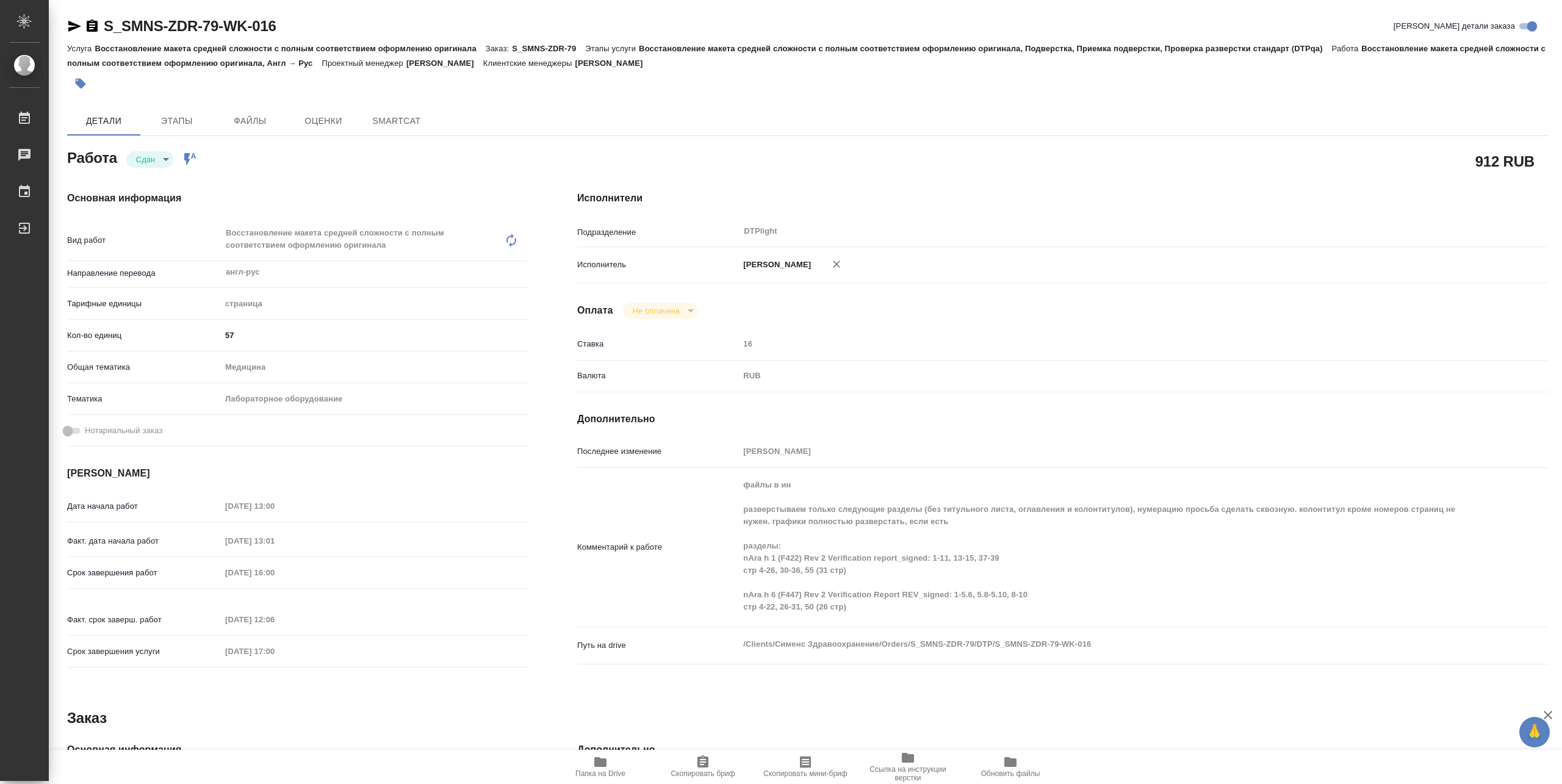
type textarea "x"
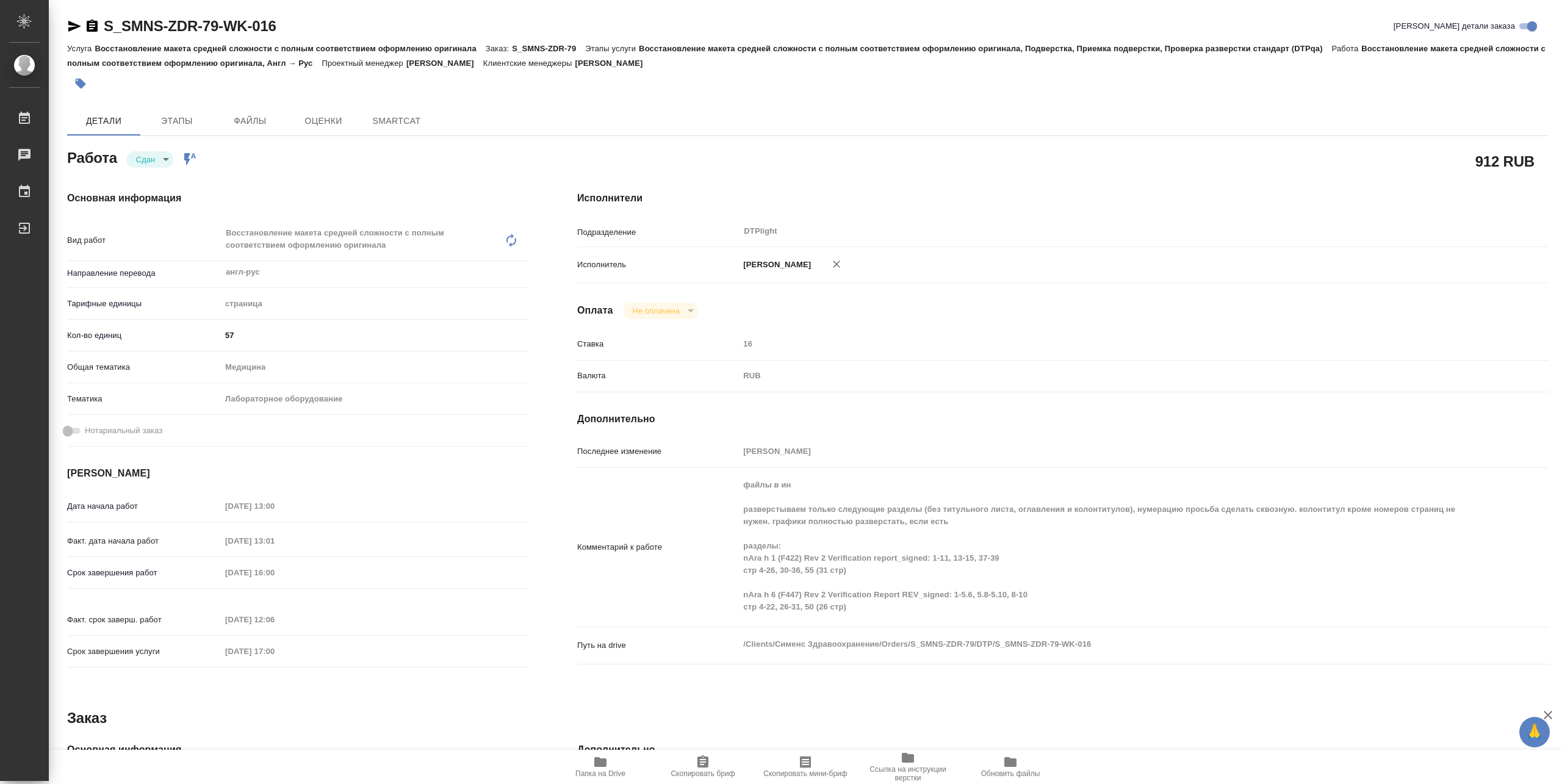
type textarea "x"
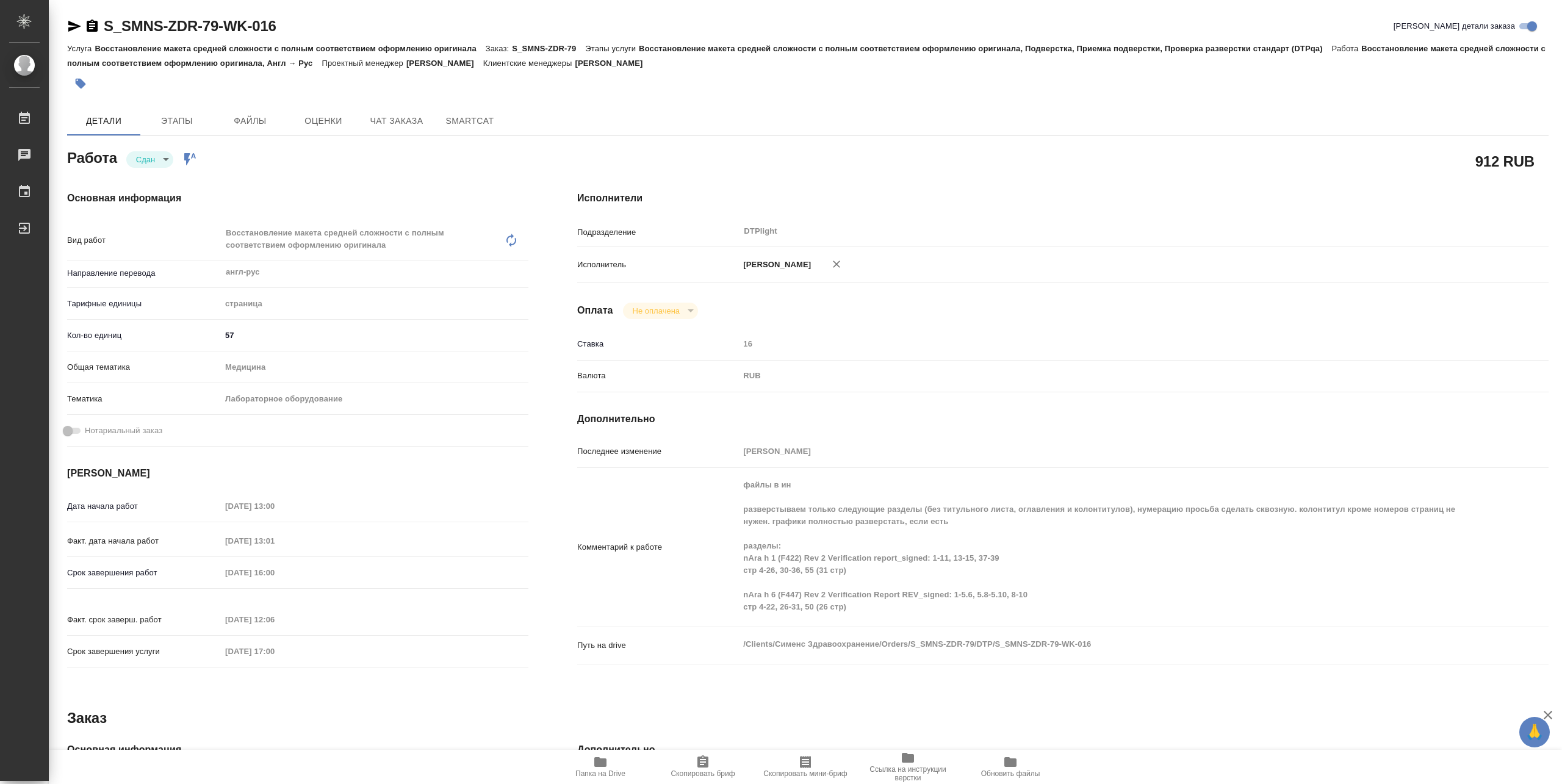
type textarea "x"
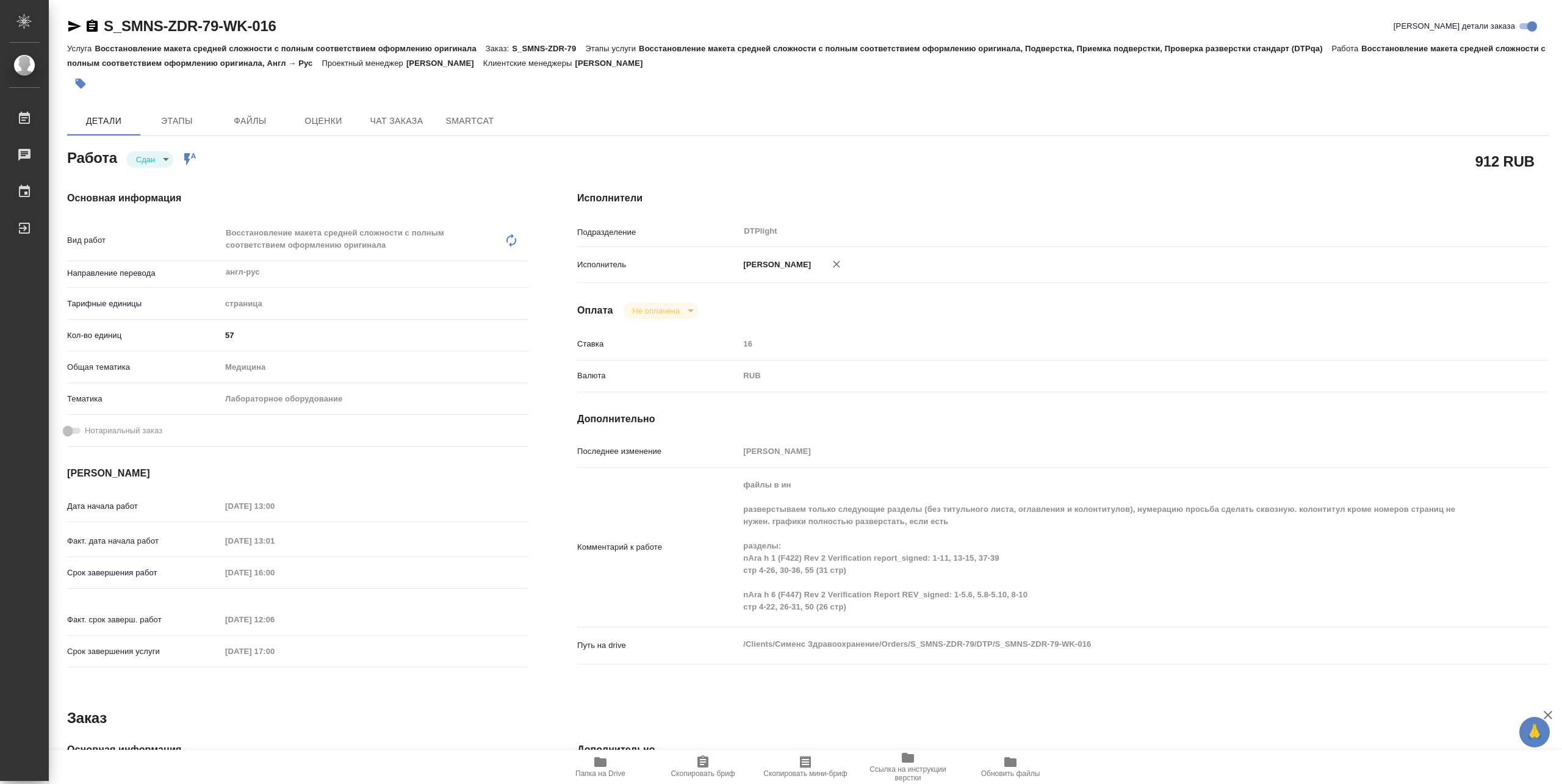
type textarea "x"
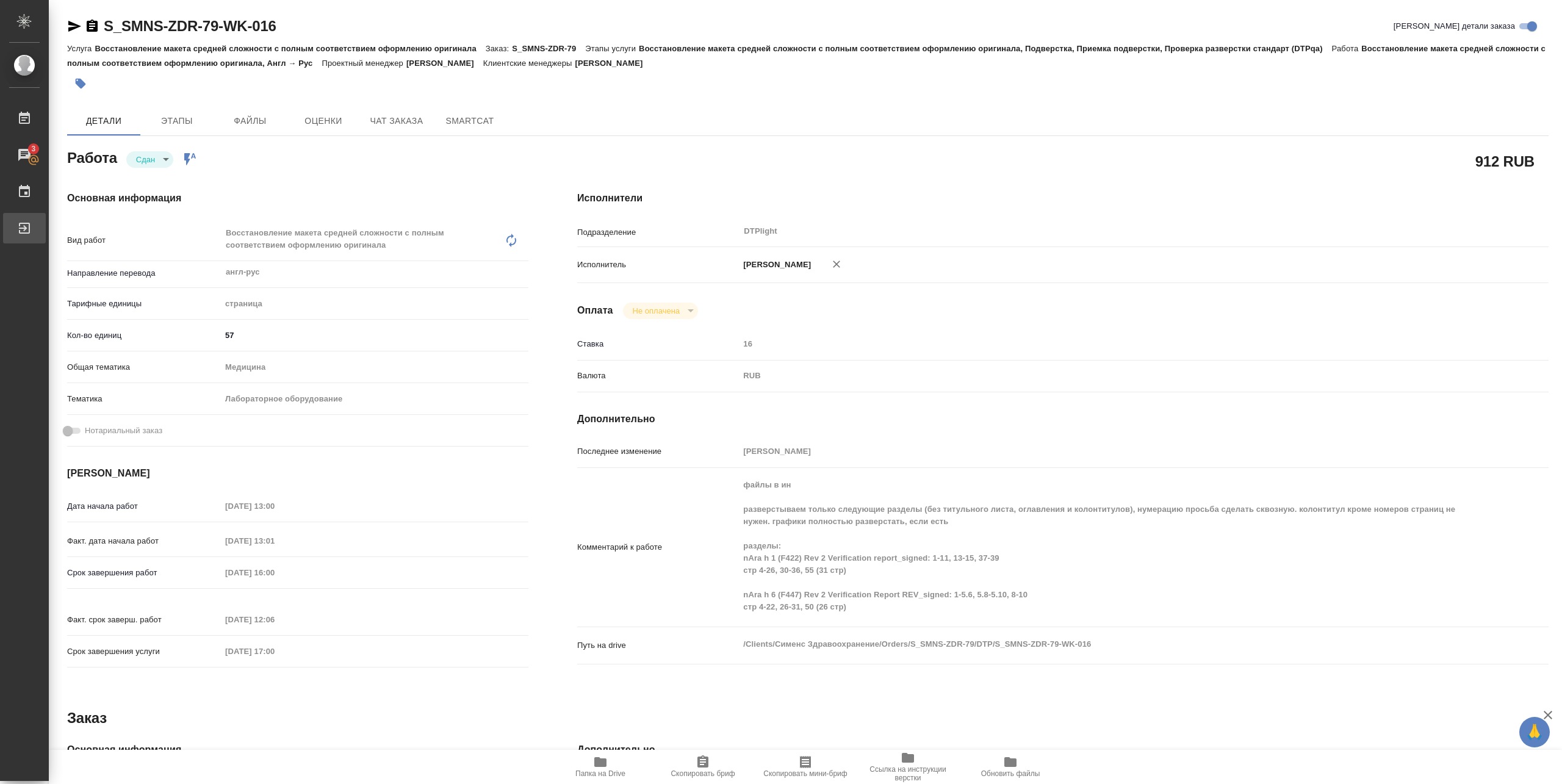
type textarea "x"
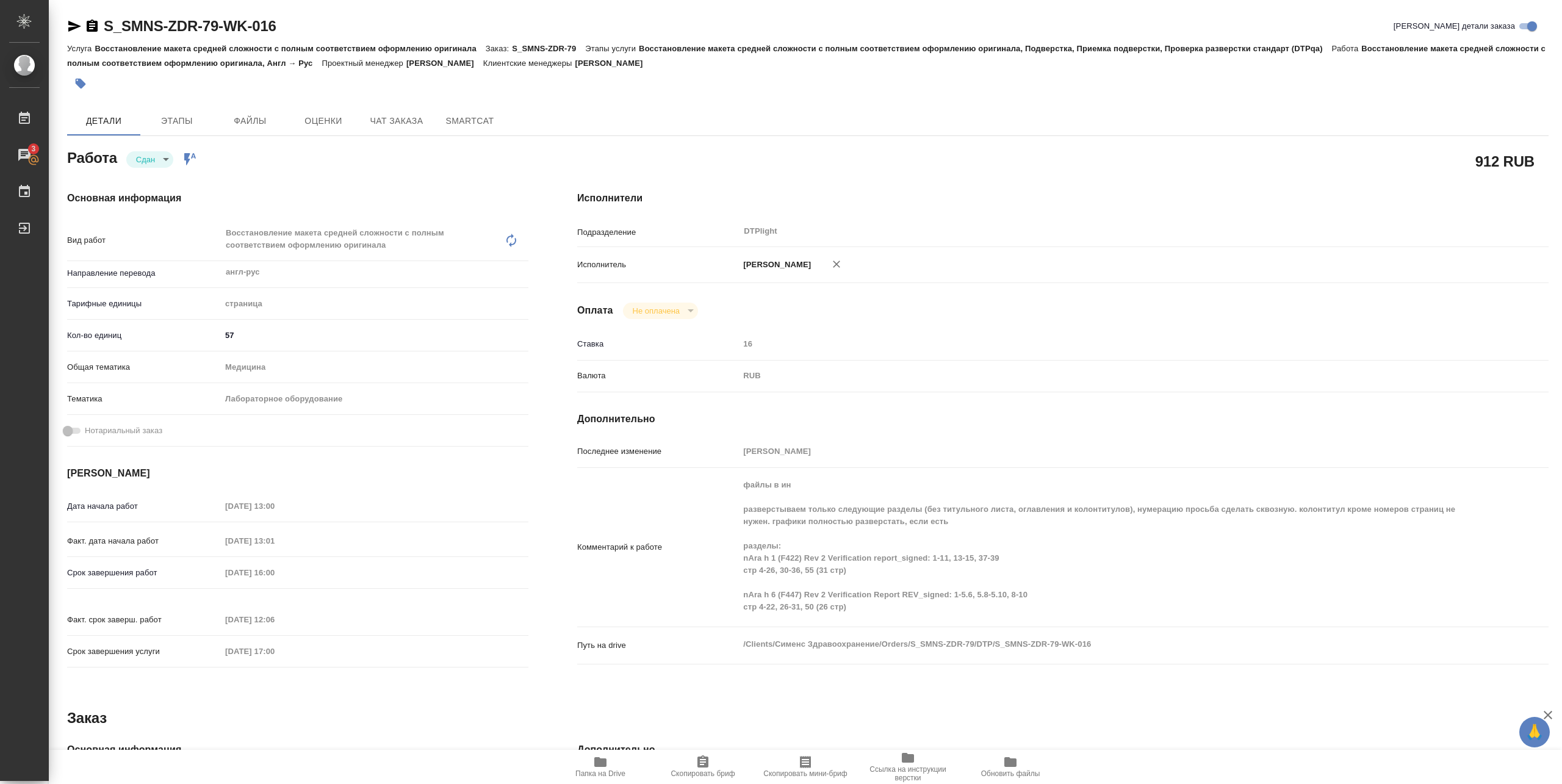
type textarea "x"
